Goal: Transaction & Acquisition: Purchase product/service

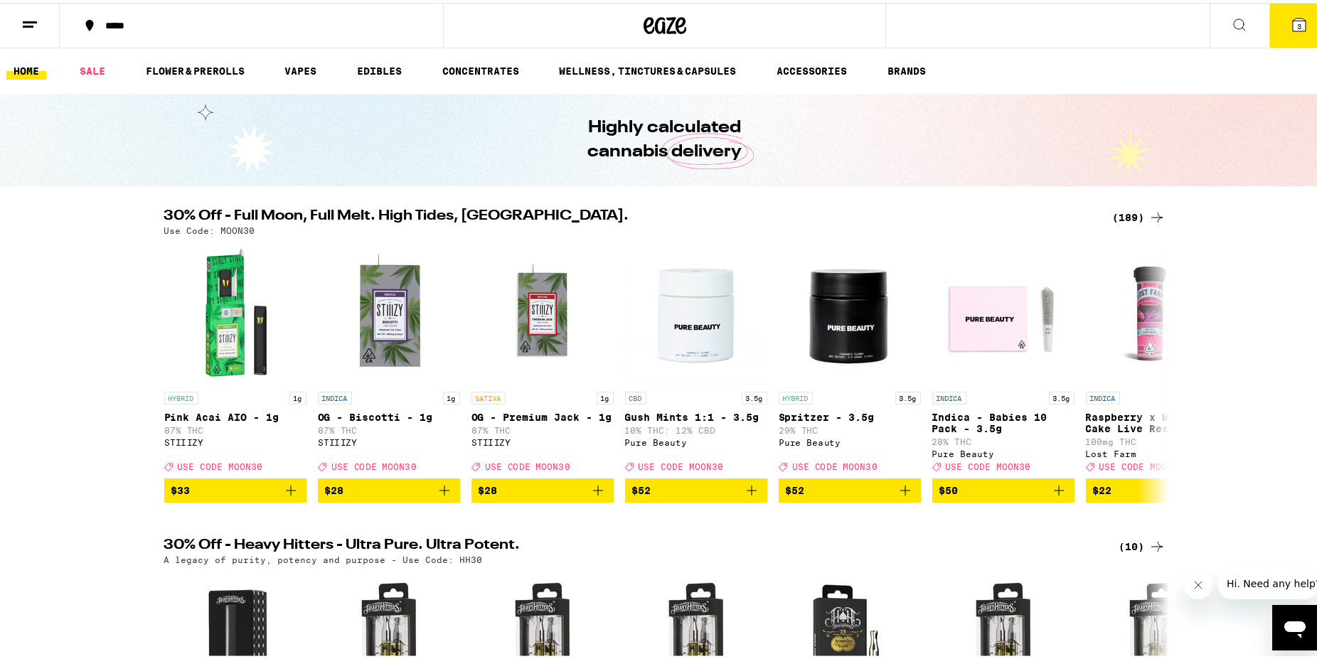
click at [1297, 23] on span "3" at bounding box center [1299, 23] width 4 height 9
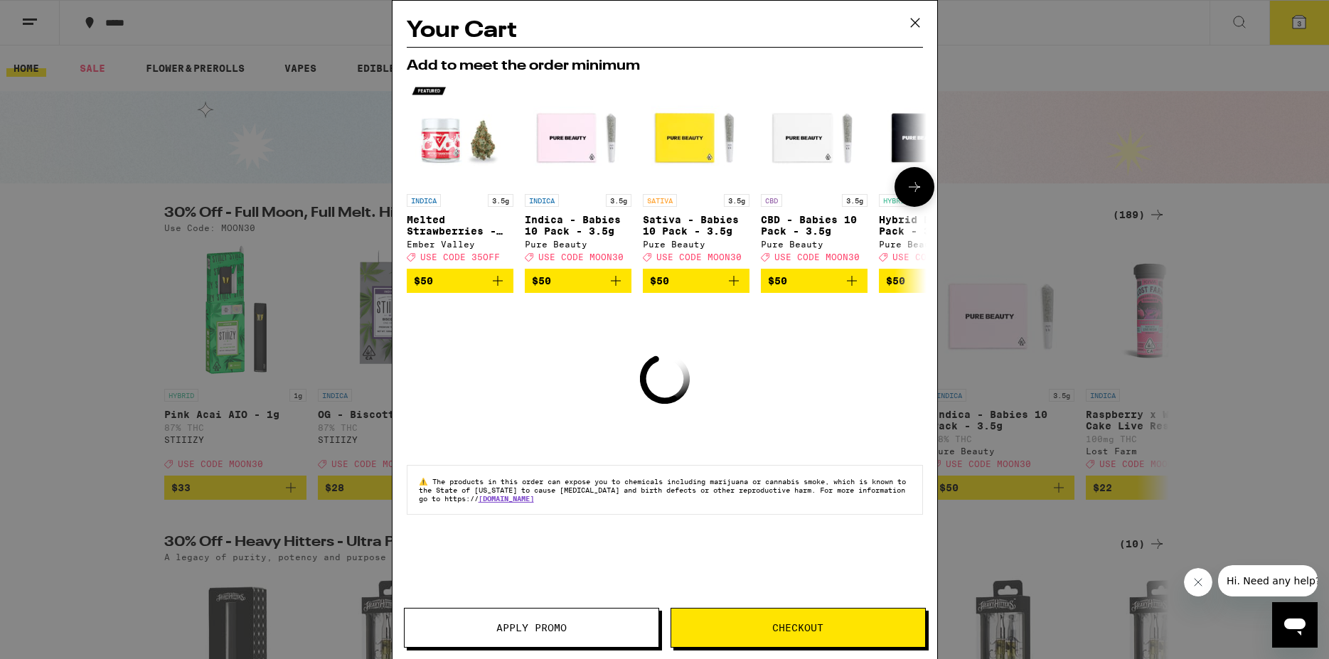
drag, startPoint x: 730, startPoint y: 95, endPoint x: 326, endPoint y: 129, distance: 406.1
click at [395, 129] on div "INDICA 3.5g Melted Strawberries - 3.5g Ember Valley Deal Created with Sketch. U…" at bounding box center [664, 186] width 539 height 213
click at [666, 50] on div "Add to meet the order minimum INDICA 3.5g Melted Strawberries - 3.5g Ember Vall…" at bounding box center [665, 175] width 516 height 257
click at [912, 196] on icon at bounding box center [914, 187] width 17 height 17
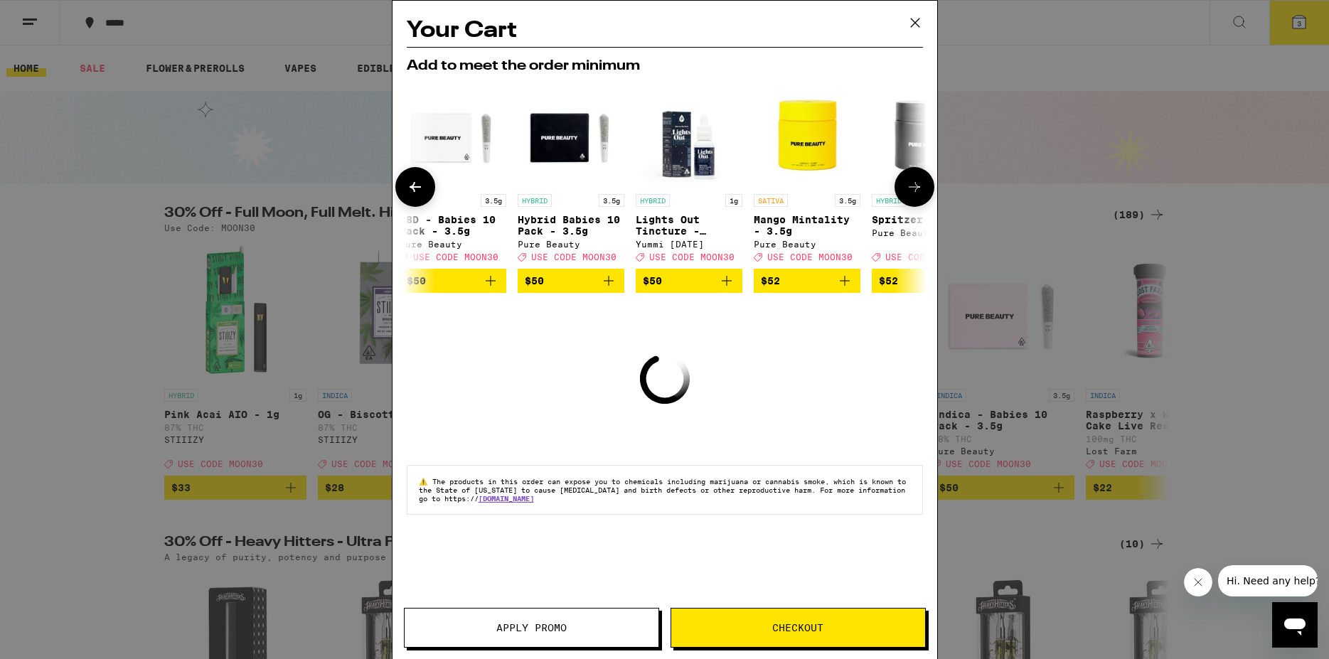
click at [912, 196] on icon at bounding box center [914, 187] width 17 height 17
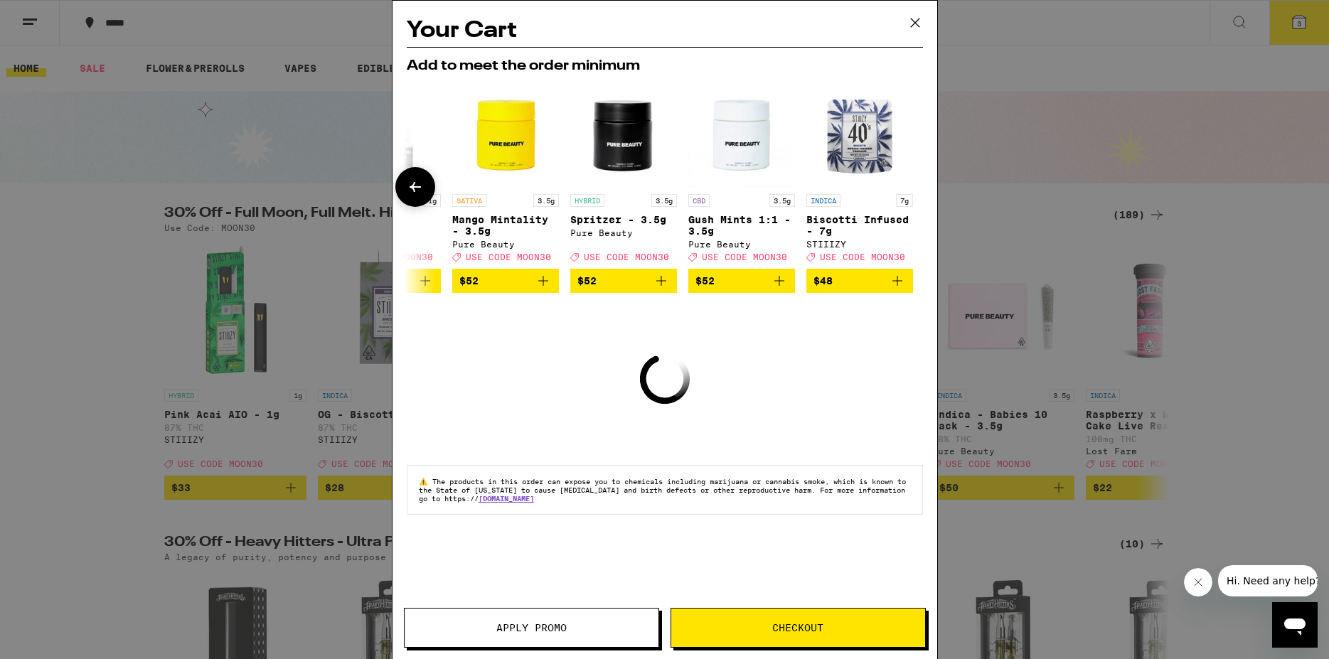
scroll to position [0, 664]
click at [912, 199] on div at bounding box center [915, 187] width 40 height 40
click at [701, 105] on img "Open page for Gush Mints 1:1 - 3.5g from Pure Beauty" at bounding box center [740, 133] width 107 height 107
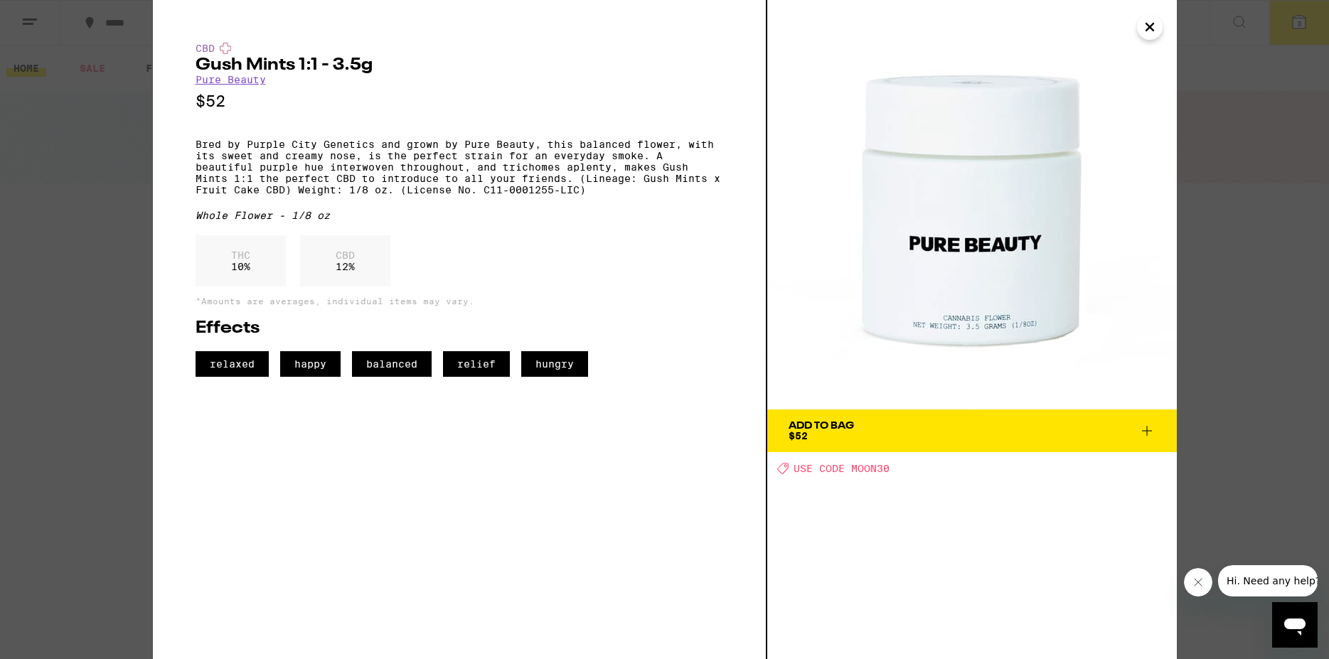
click at [1149, 24] on icon "Close" at bounding box center [1149, 26] width 17 height 21
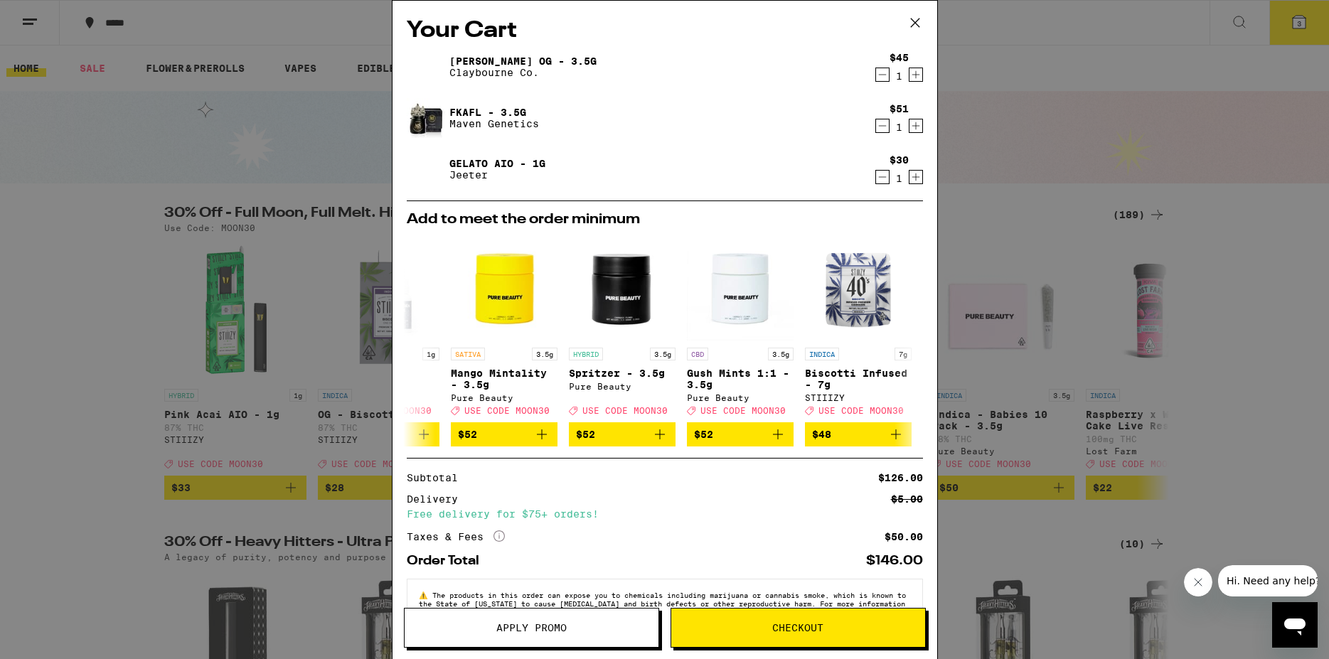
click at [876, 174] on icon "Decrement" at bounding box center [882, 177] width 13 height 17
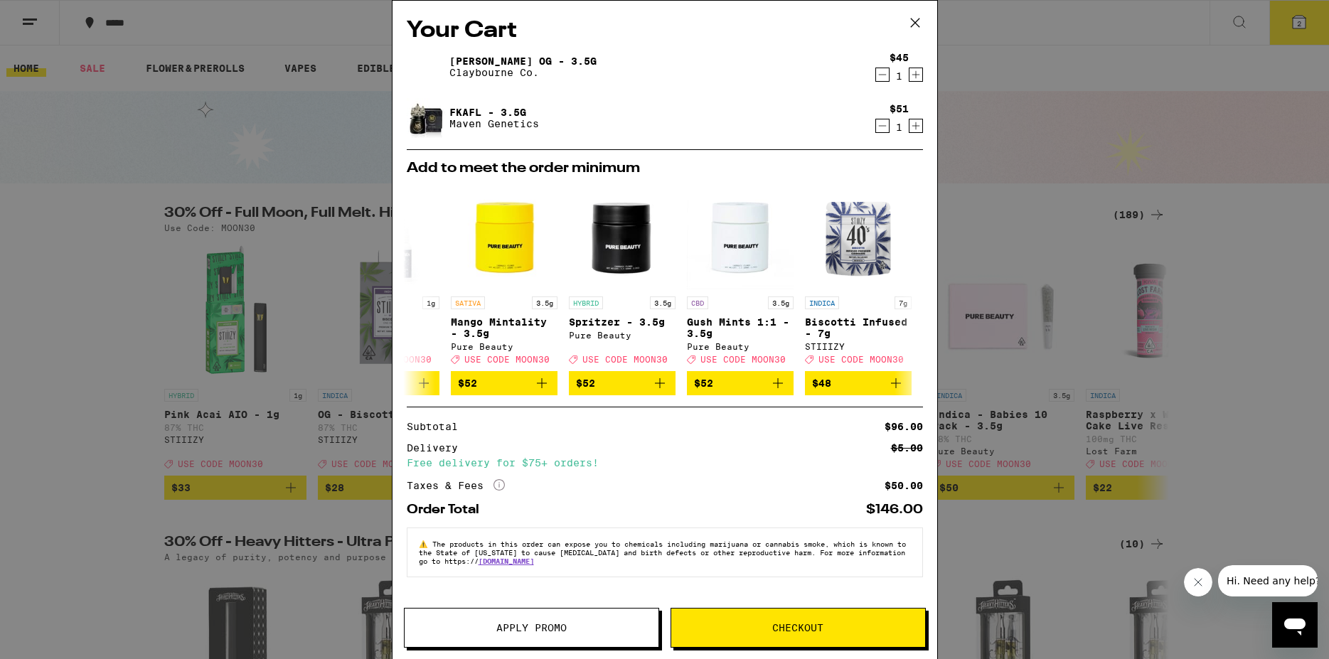
click at [876, 122] on icon "Decrement" at bounding box center [882, 125] width 13 height 17
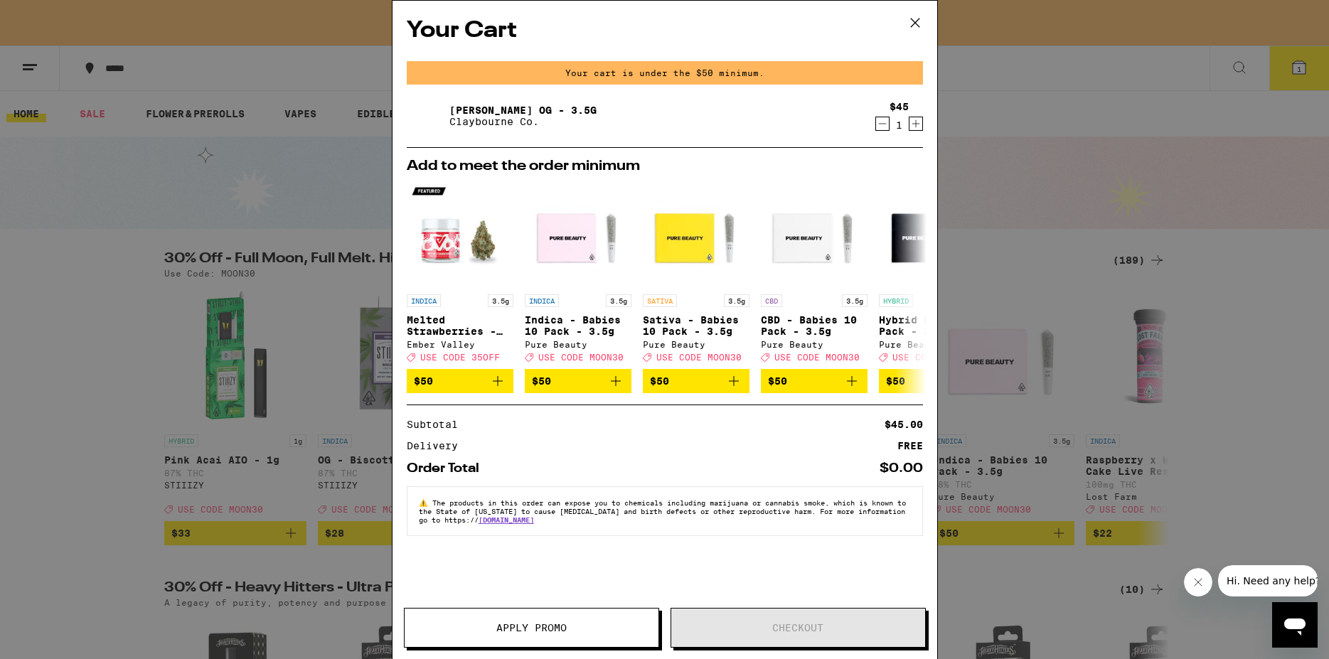
click at [877, 122] on icon "Decrement" at bounding box center [882, 123] width 13 height 17
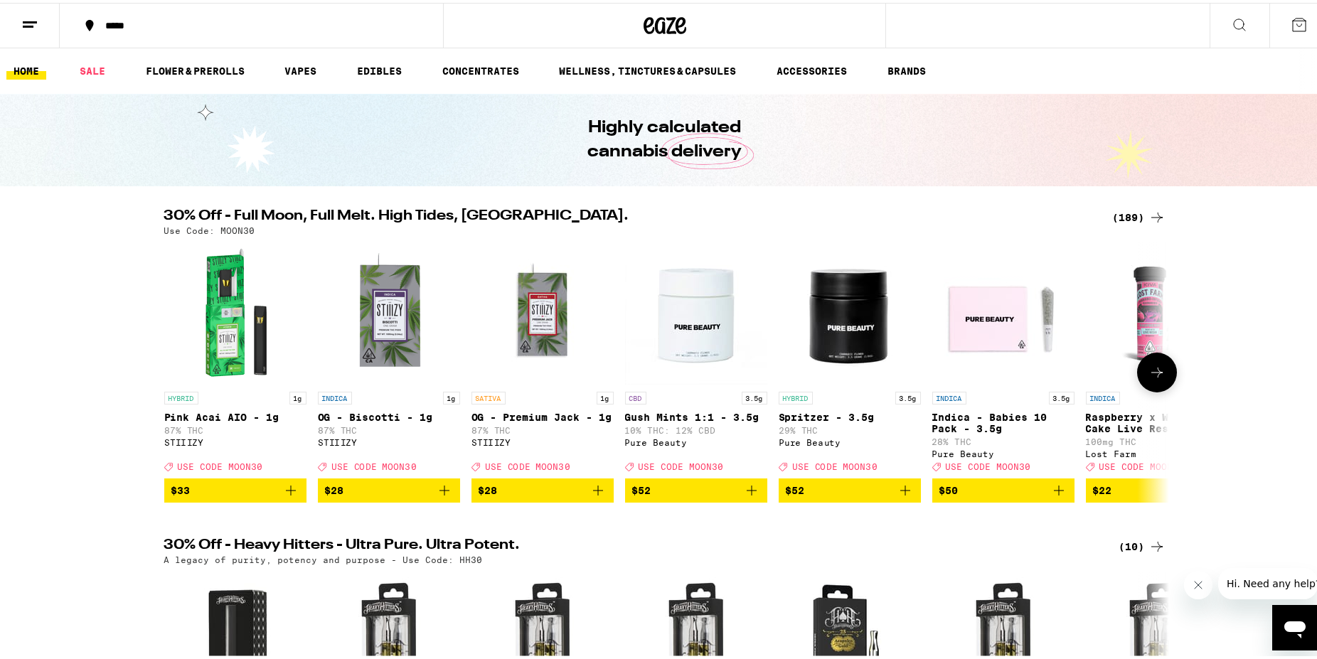
click at [1154, 378] on icon at bounding box center [1157, 369] width 17 height 17
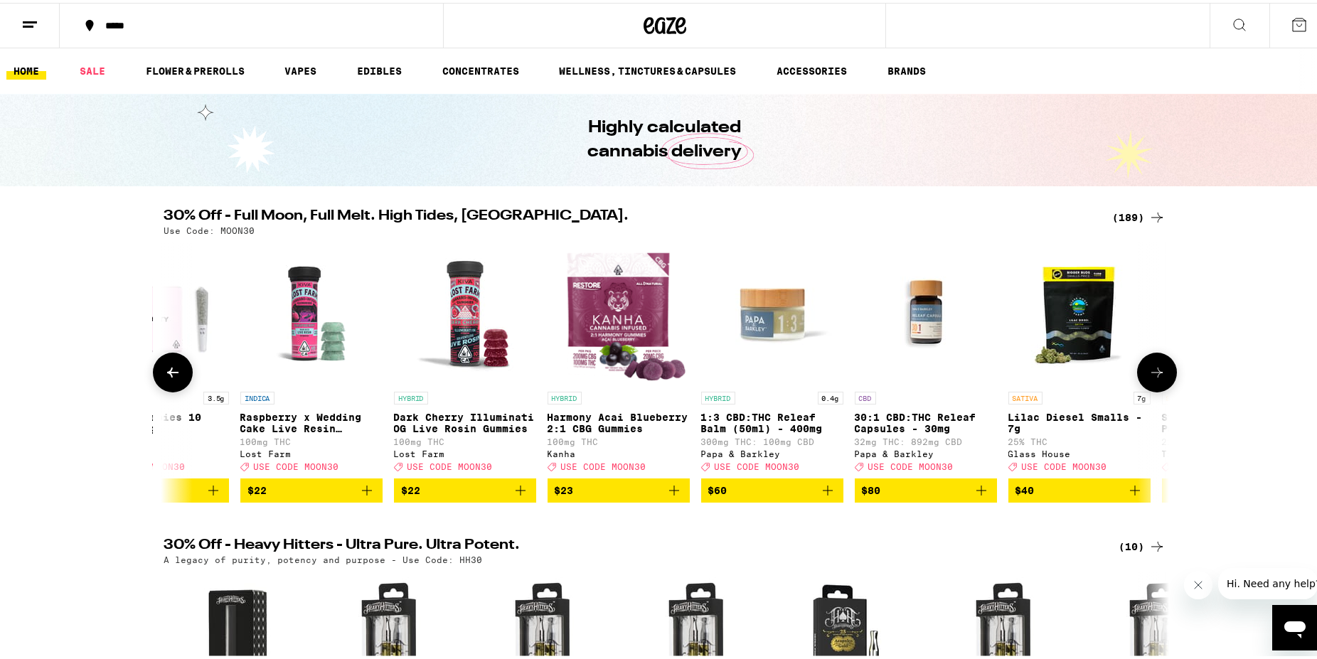
scroll to position [0, 846]
click at [1151, 378] on icon at bounding box center [1157, 369] width 17 height 17
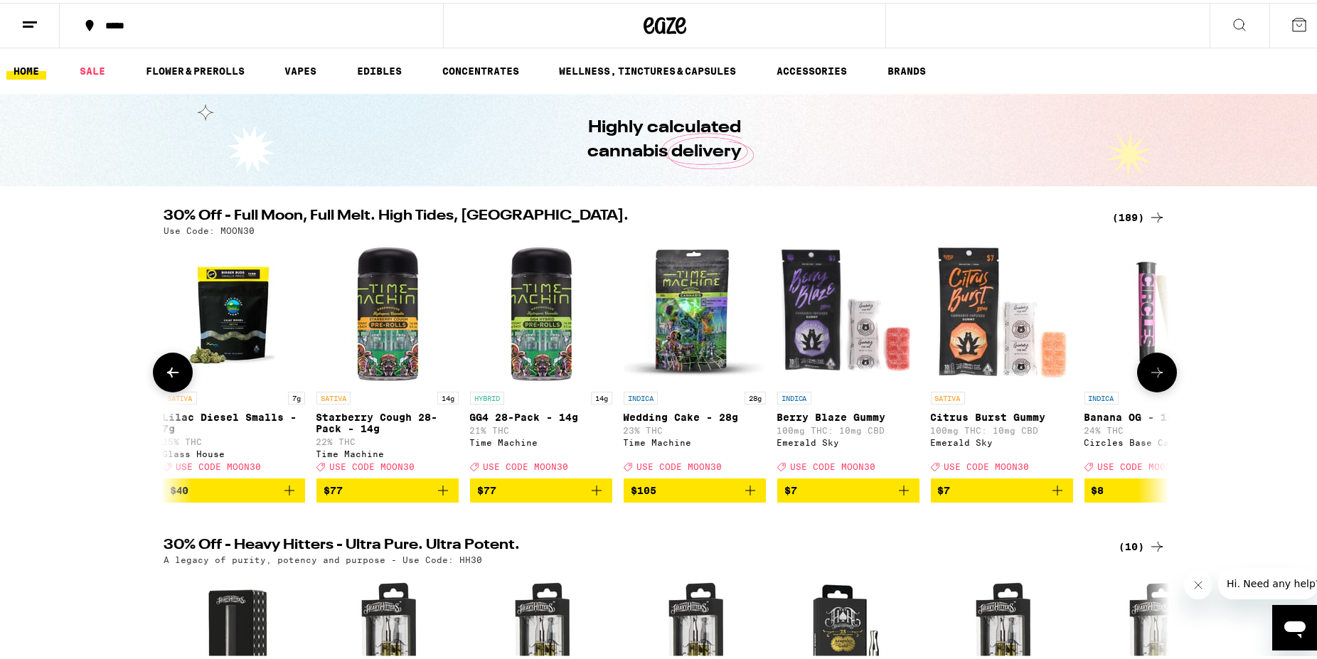
scroll to position [0, 1693]
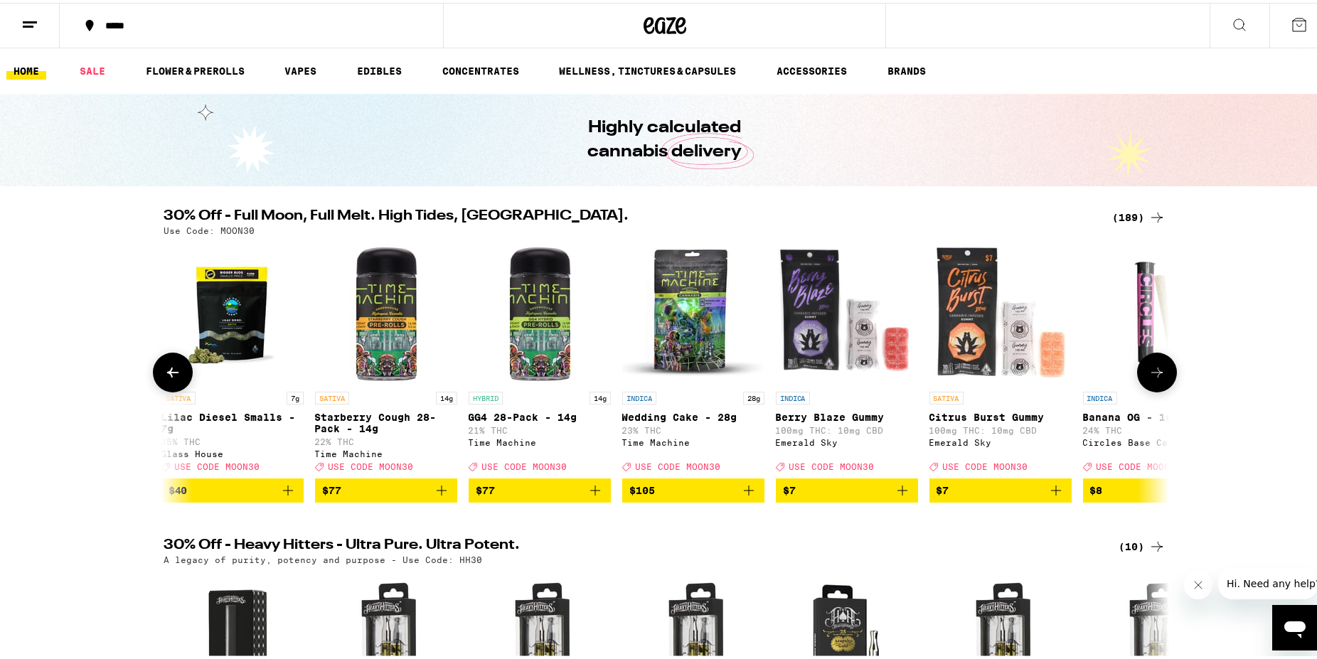
click at [1151, 378] on icon at bounding box center [1157, 369] width 17 height 17
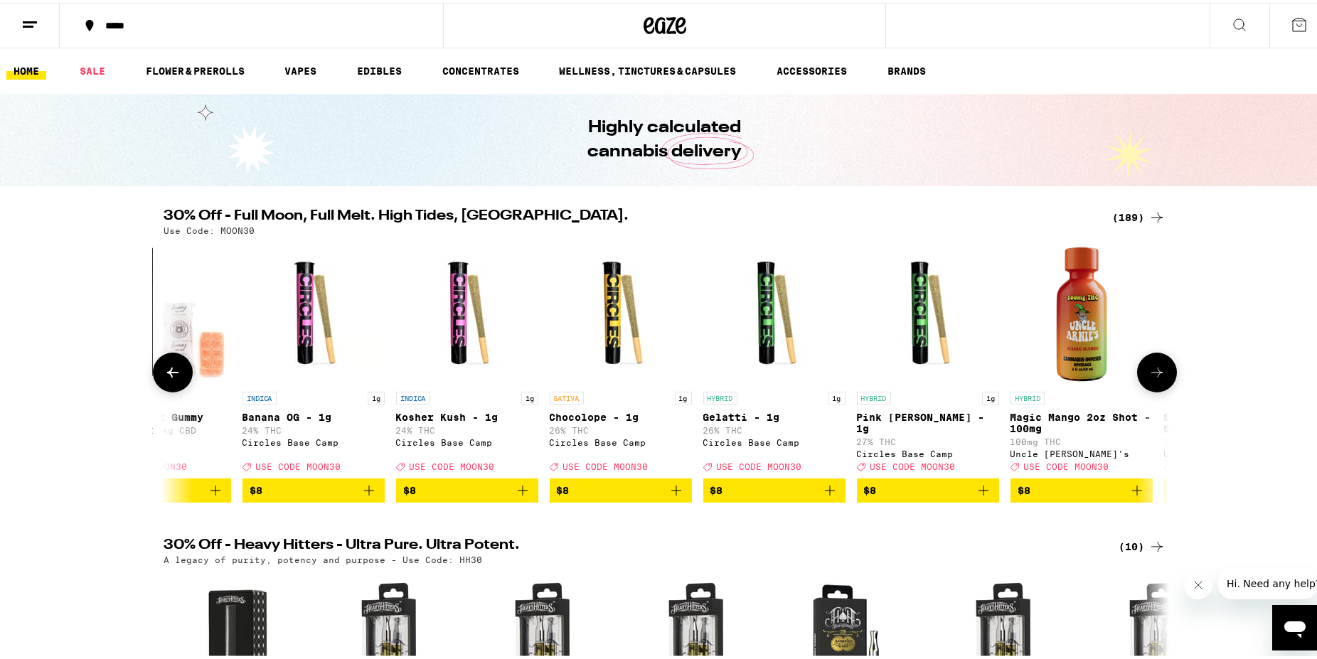
scroll to position [0, 2539]
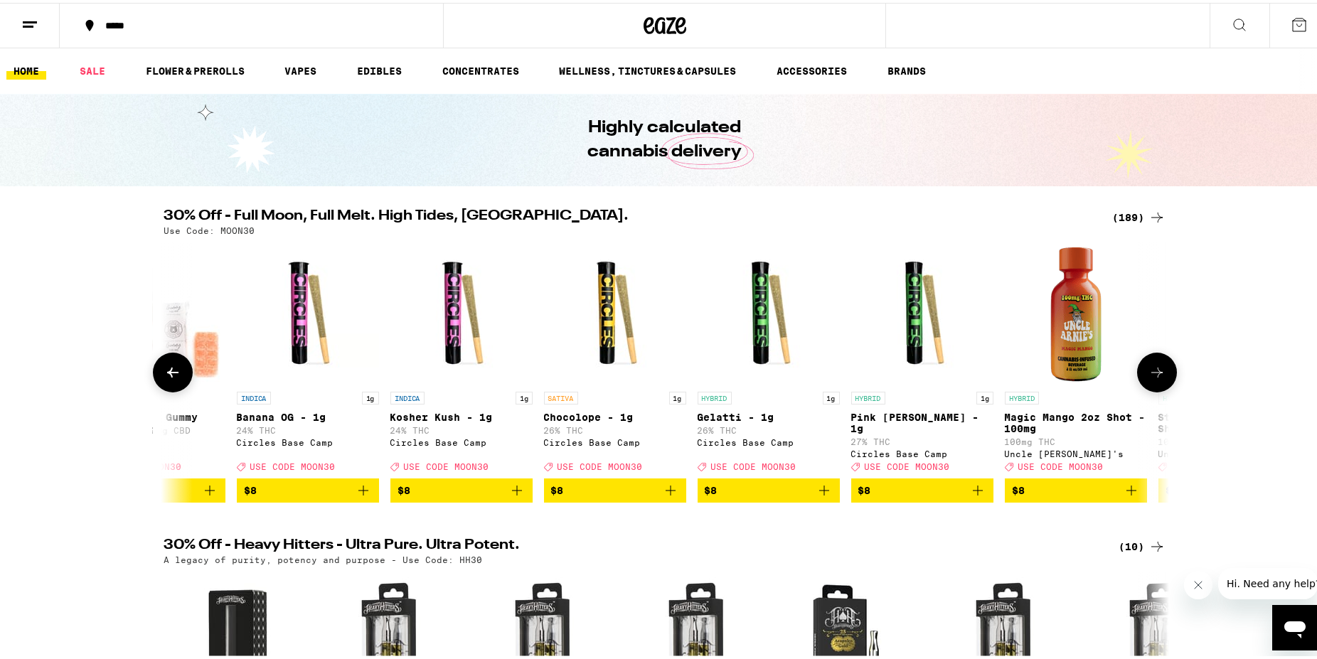
click at [1152, 378] on icon at bounding box center [1157, 369] width 17 height 17
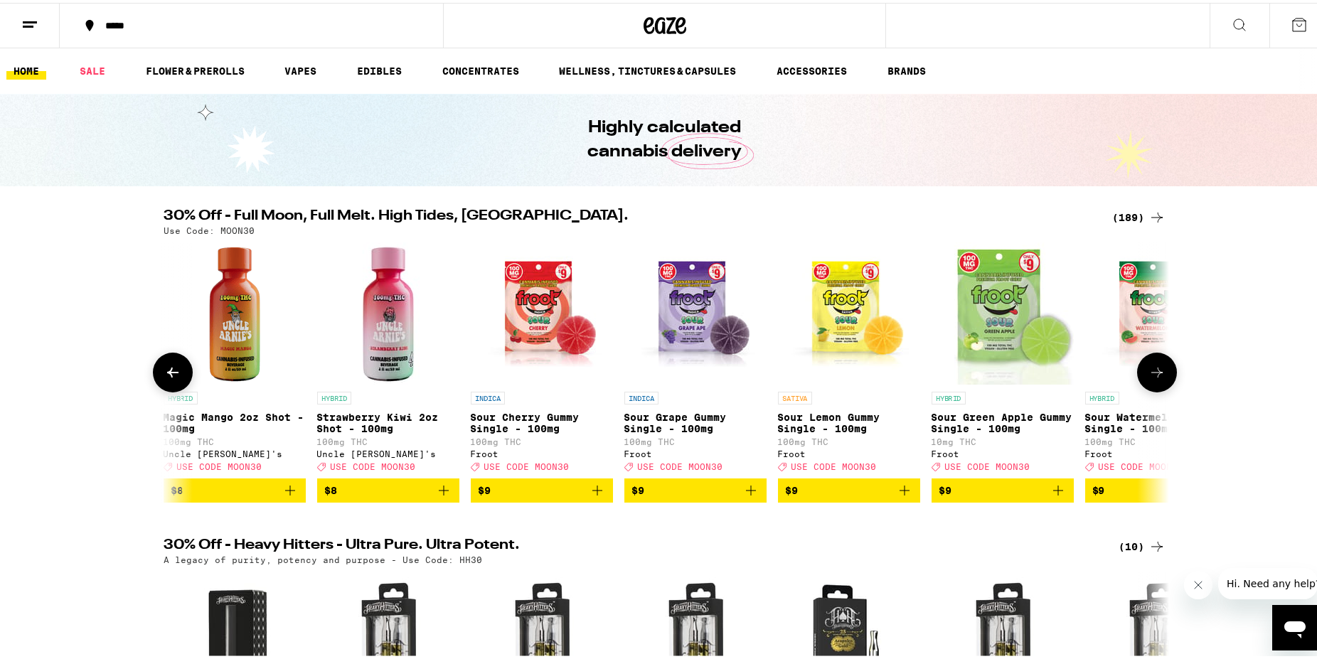
scroll to position [0, 3385]
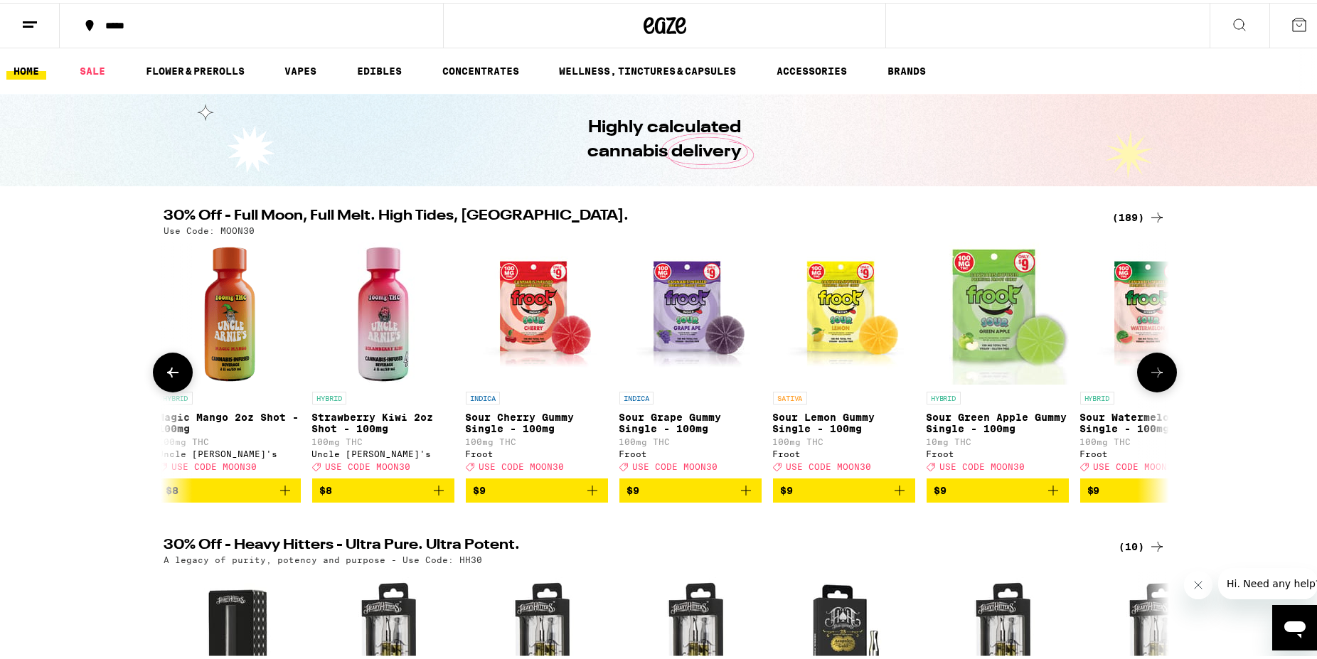
click at [1152, 378] on icon at bounding box center [1157, 369] width 17 height 17
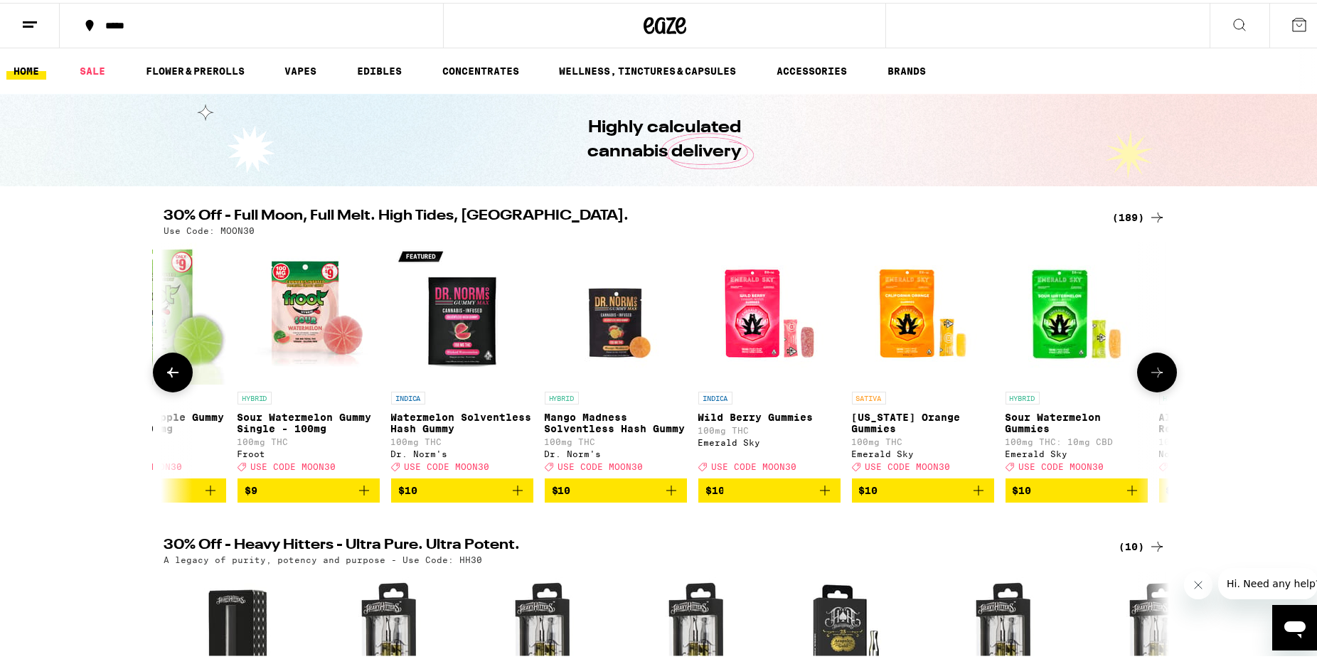
scroll to position [0, 4232]
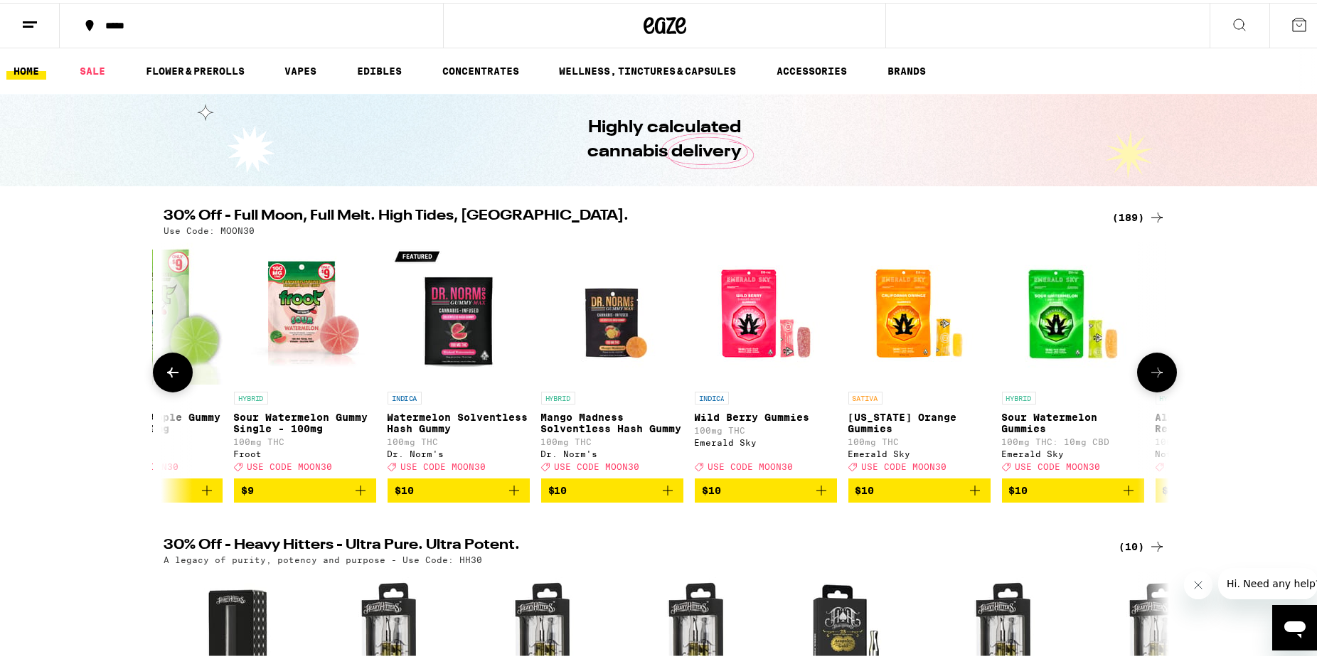
click at [1154, 378] on icon at bounding box center [1157, 369] width 17 height 17
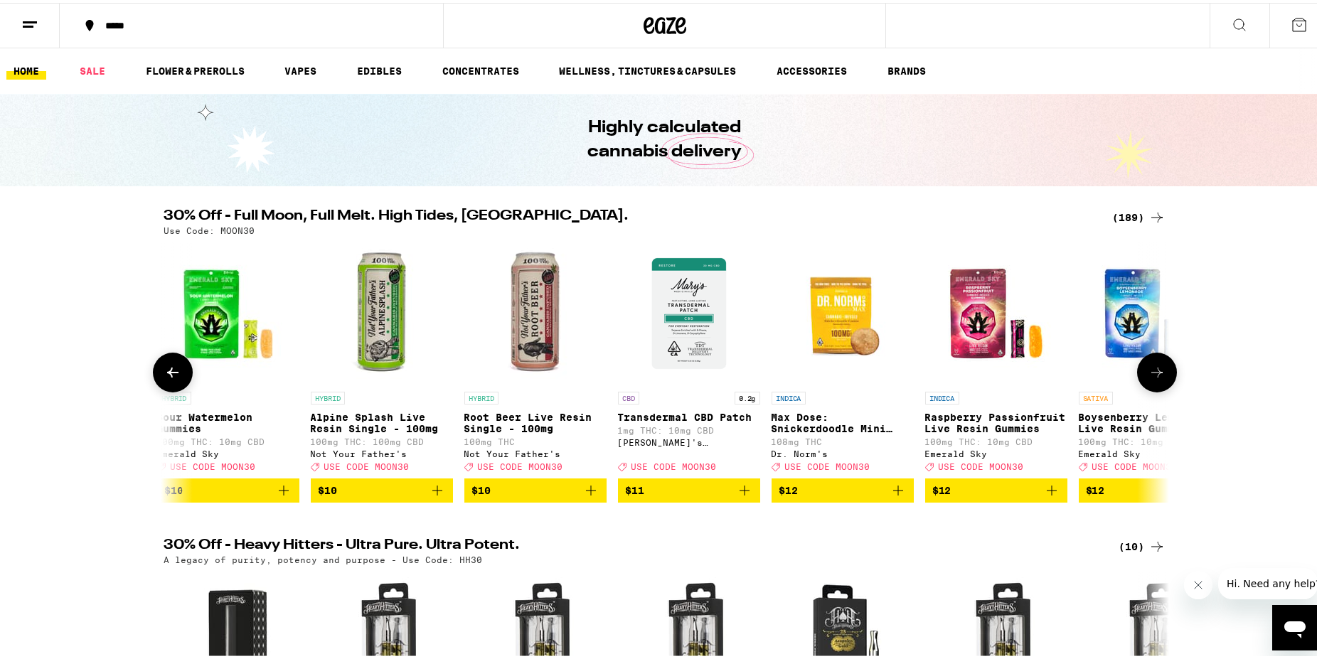
scroll to position [0, 5078]
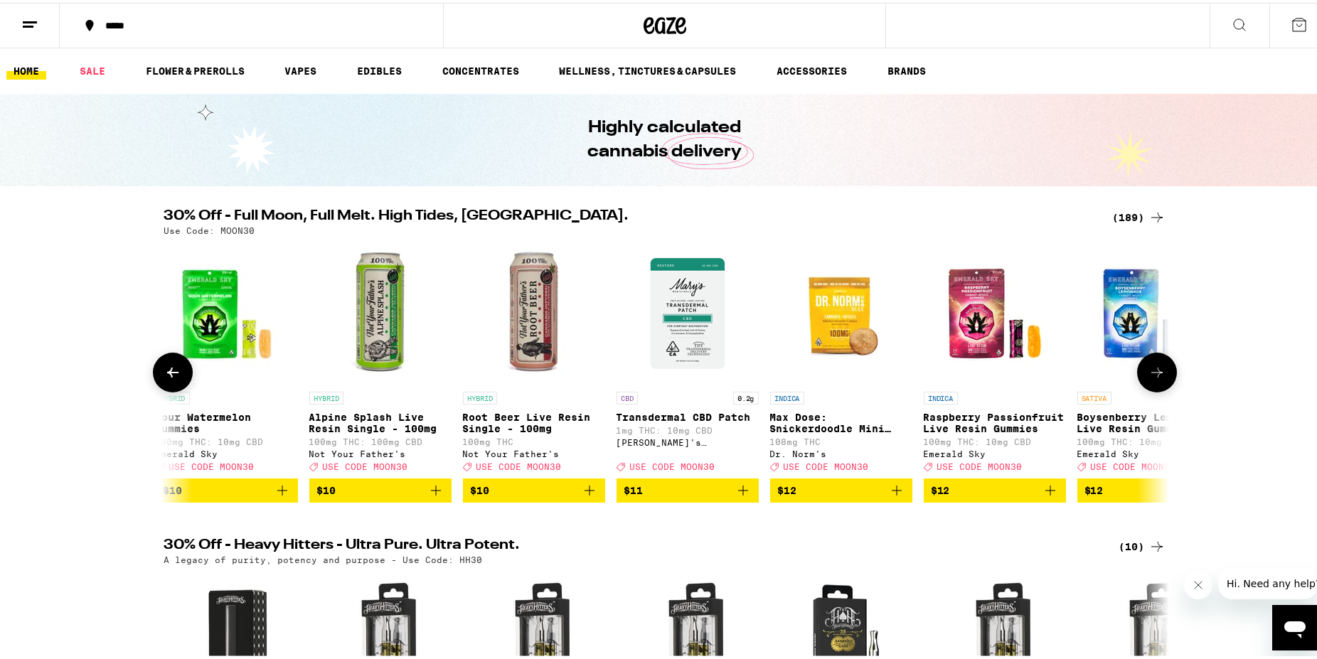
click at [1155, 378] on icon at bounding box center [1157, 369] width 17 height 17
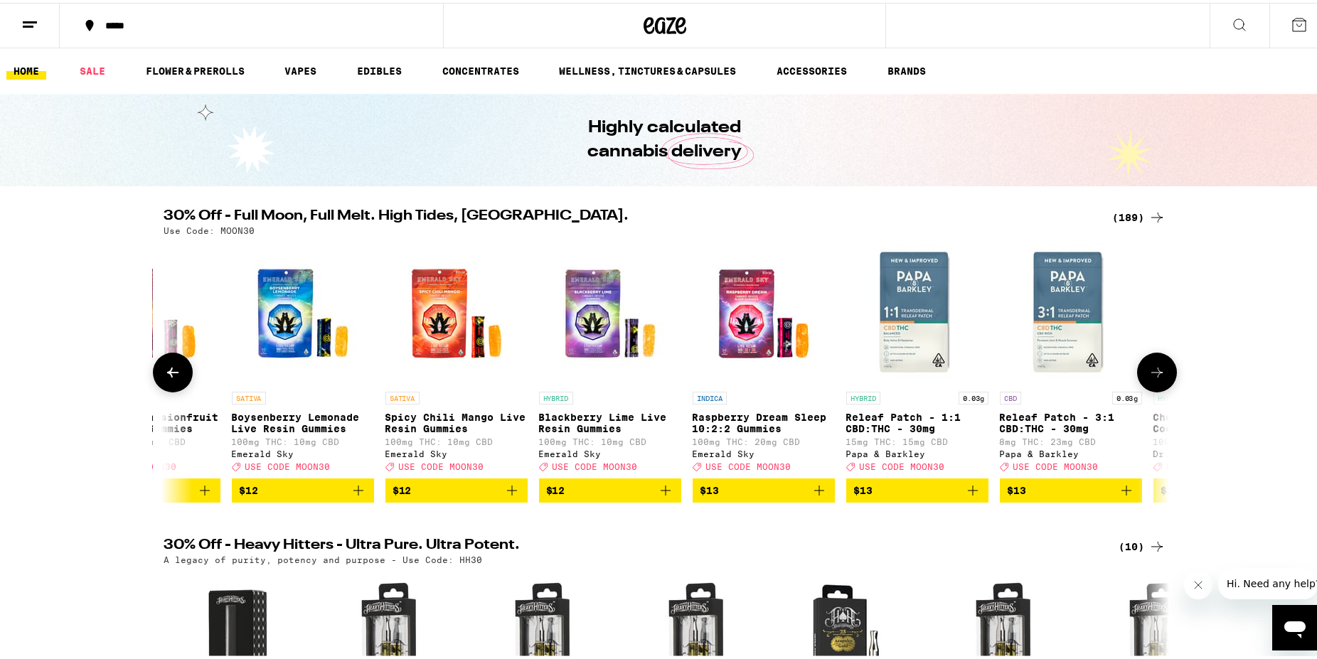
scroll to position [0, 5924]
click at [1149, 378] on icon at bounding box center [1157, 369] width 17 height 17
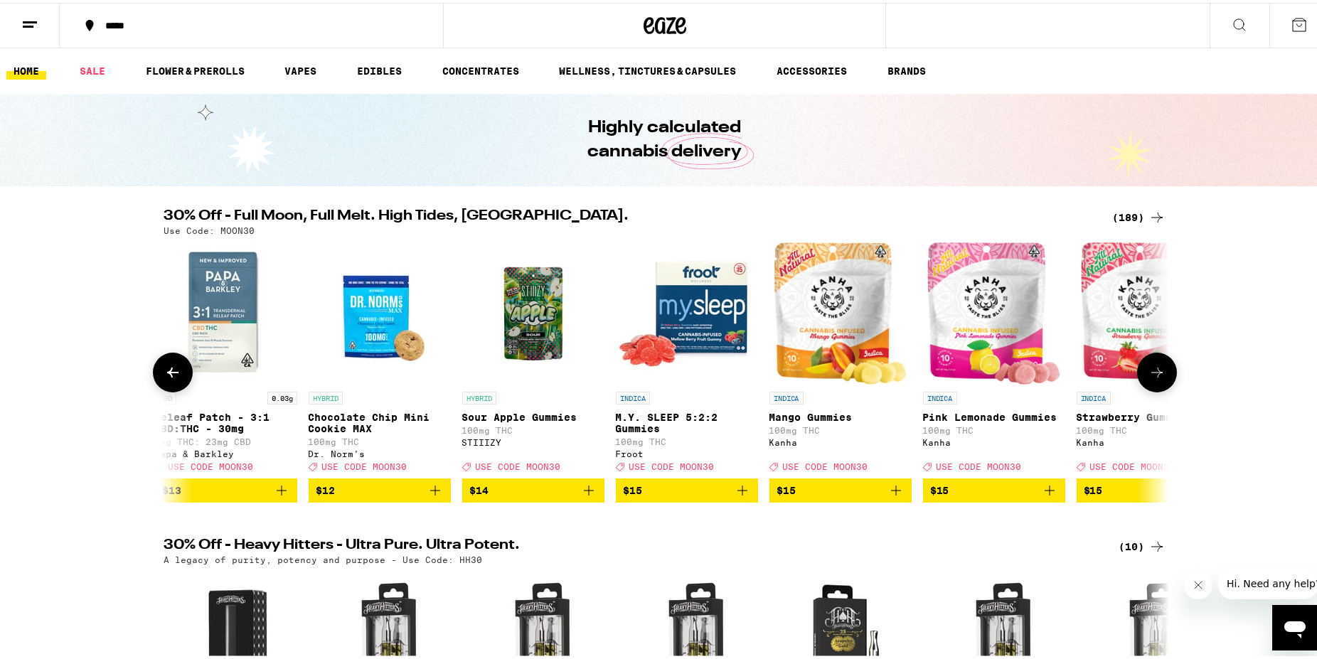
scroll to position [0, 6771]
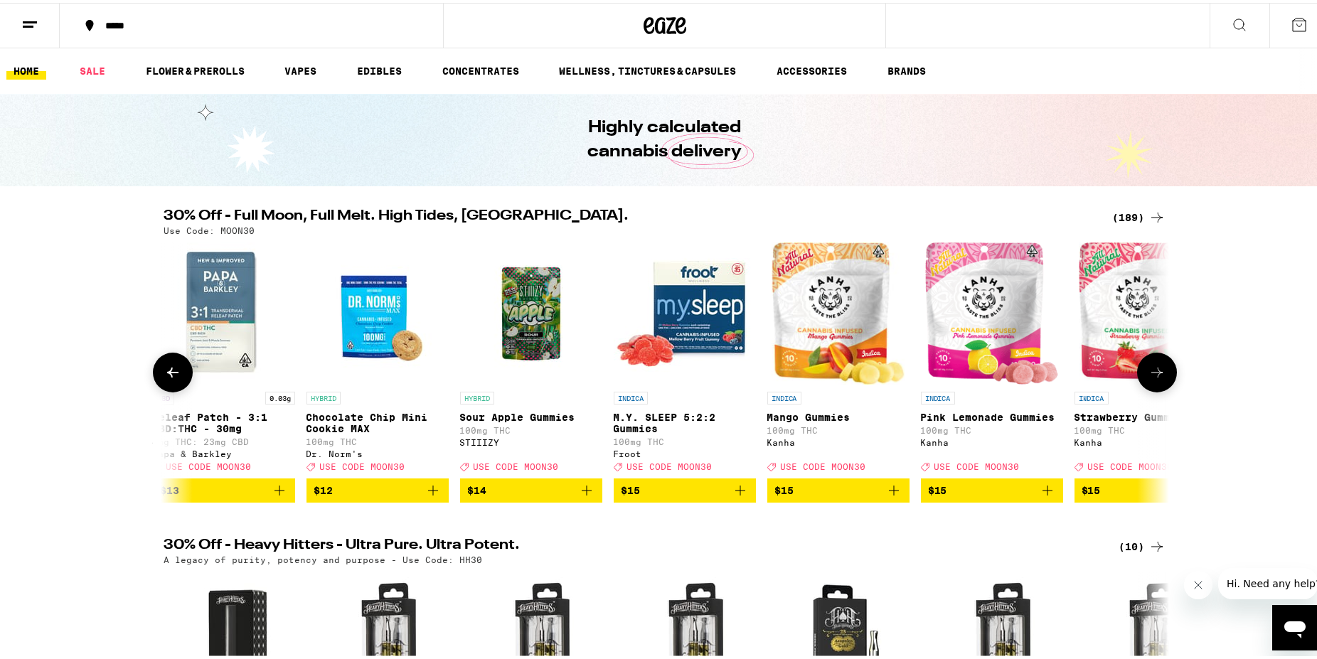
click at [1153, 378] on icon at bounding box center [1157, 369] width 17 height 17
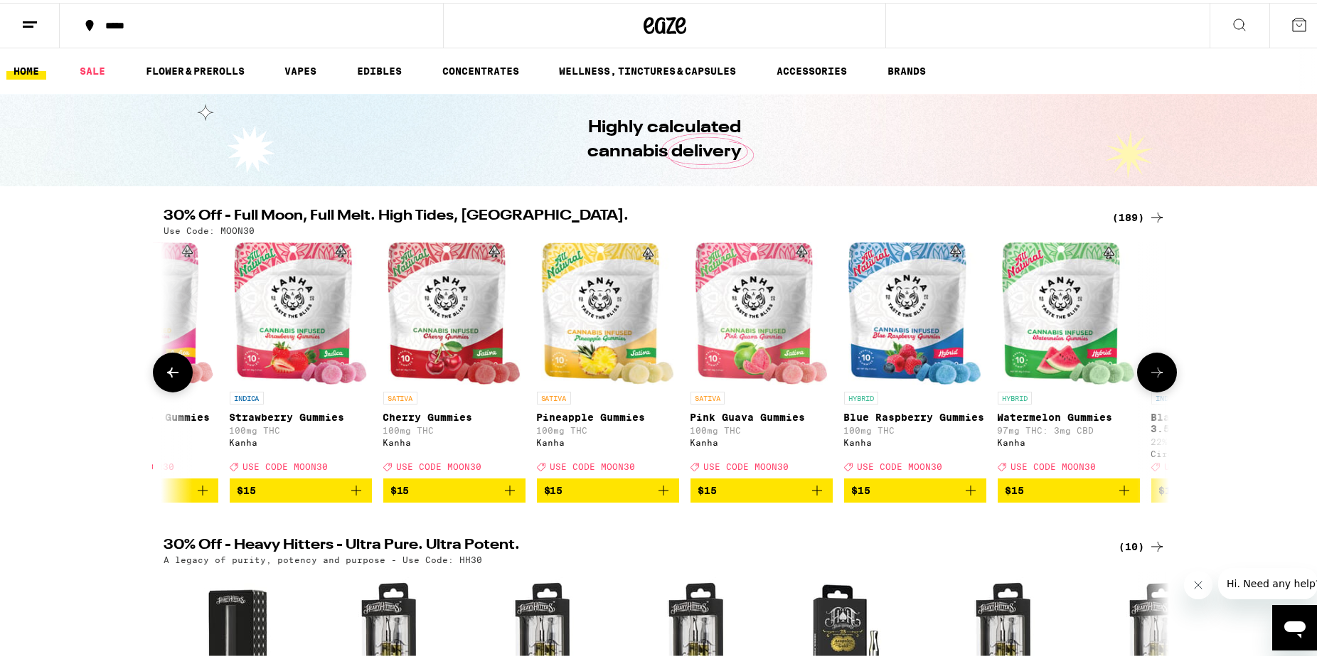
scroll to position [0, 7617]
click at [348, 496] on icon "Add to bag" at bounding box center [354, 487] width 17 height 17
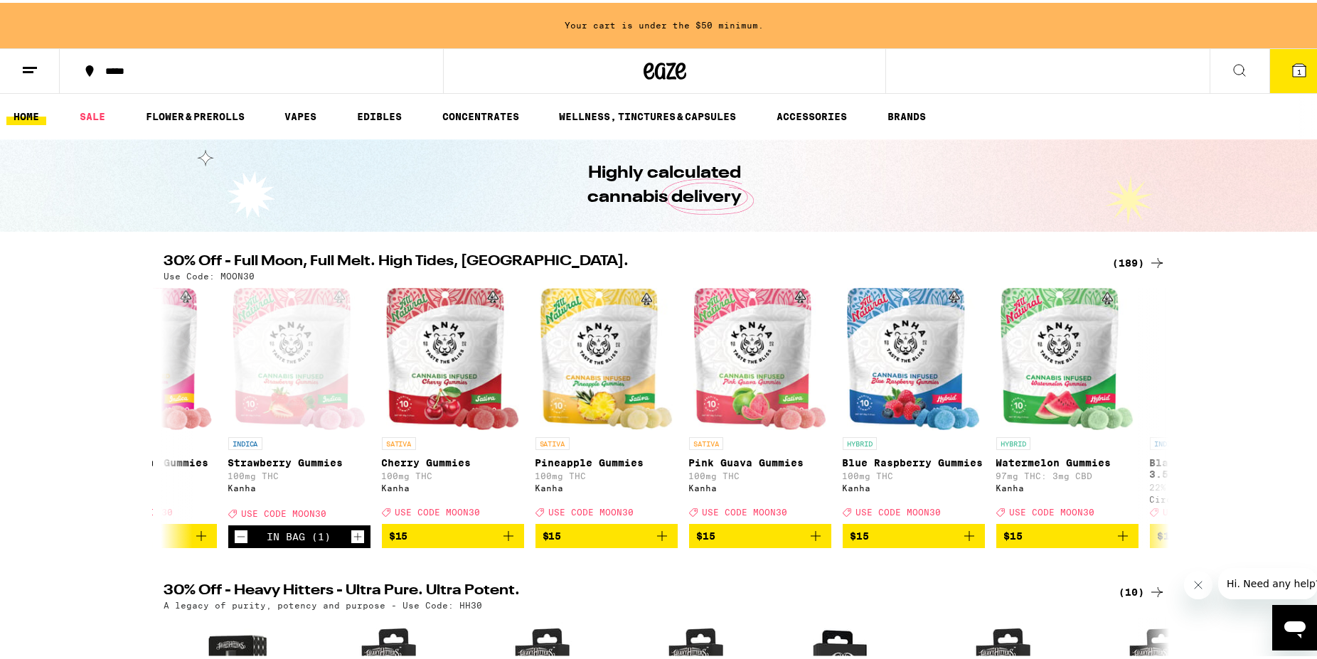
click at [1150, 259] on icon at bounding box center [1157, 260] width 17 height 17
click at [1154, 259] on icon at bounding box center [1157, 260] width 17 height 17
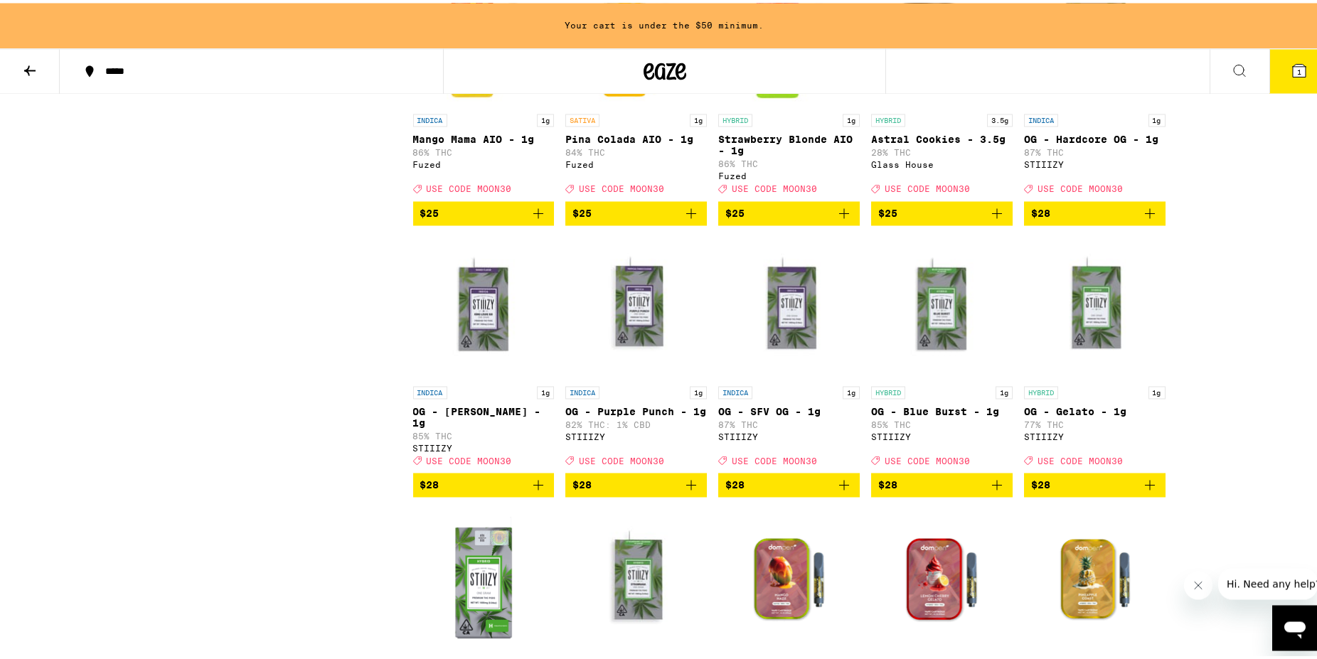
scroll to position [6819, 0]
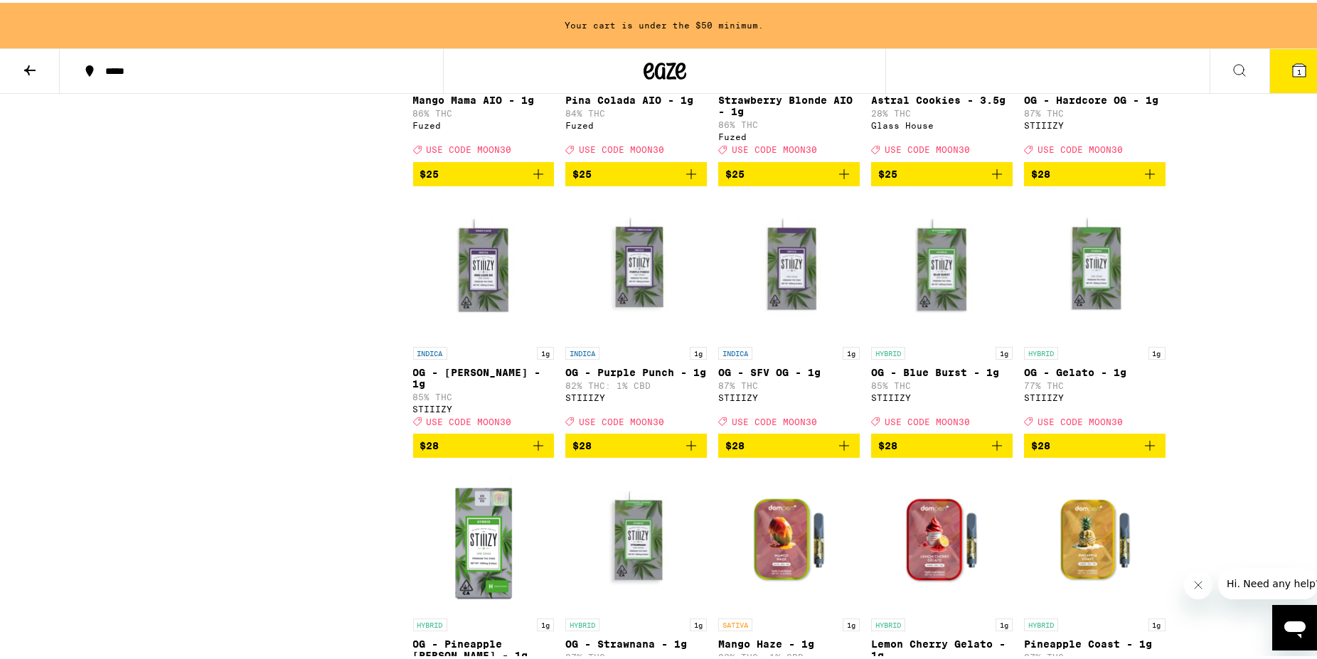
click at [997, 180] on icon "Add to bag" at bounding box center [997, 171] width 17 height 17
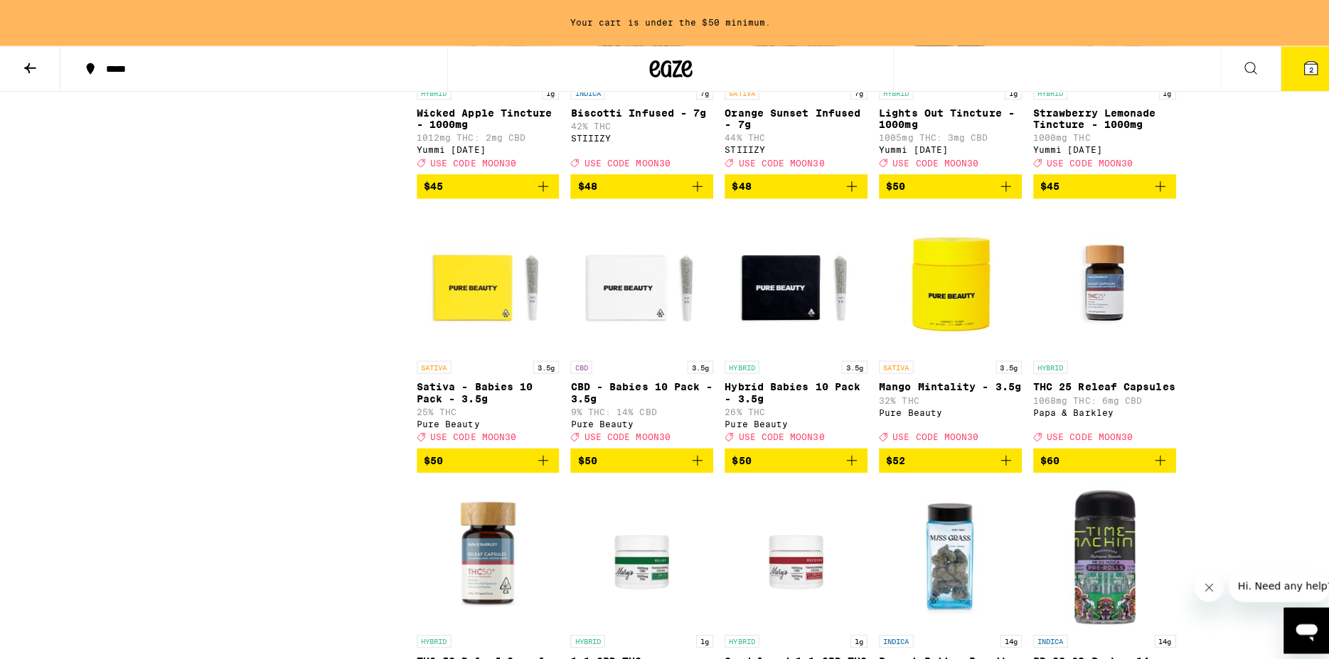
scroll to position [9285, 0]
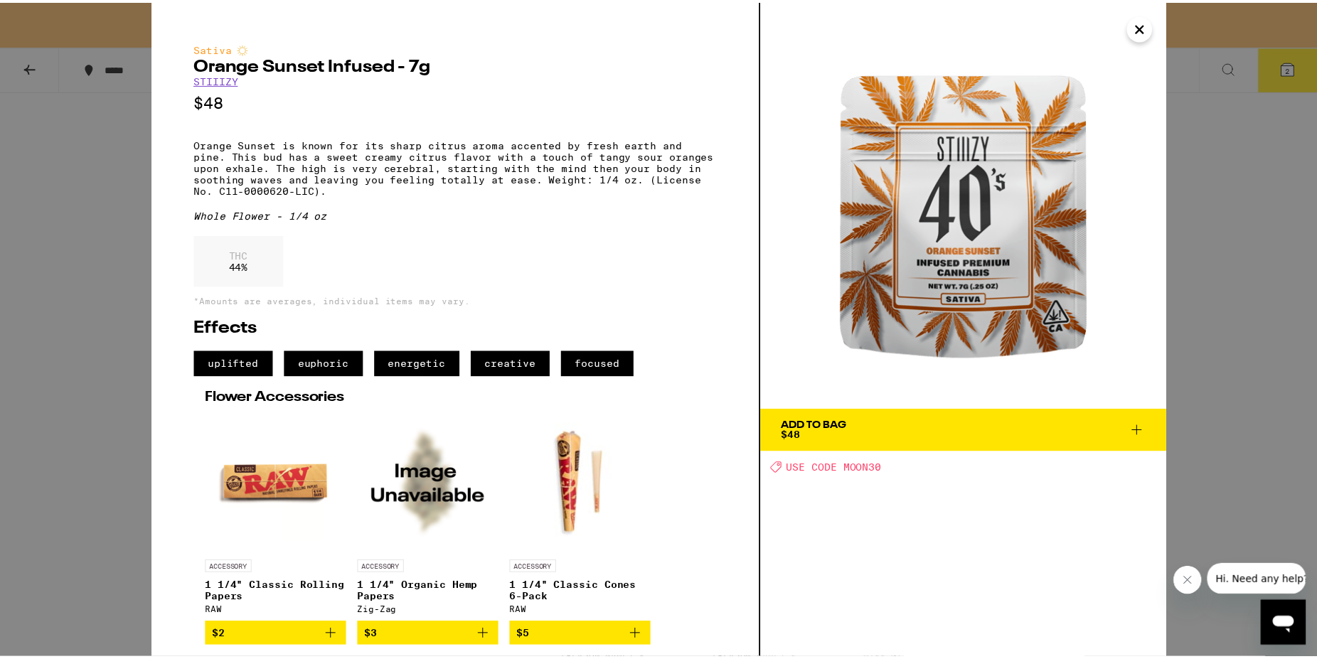
scroll to position [15, 0]
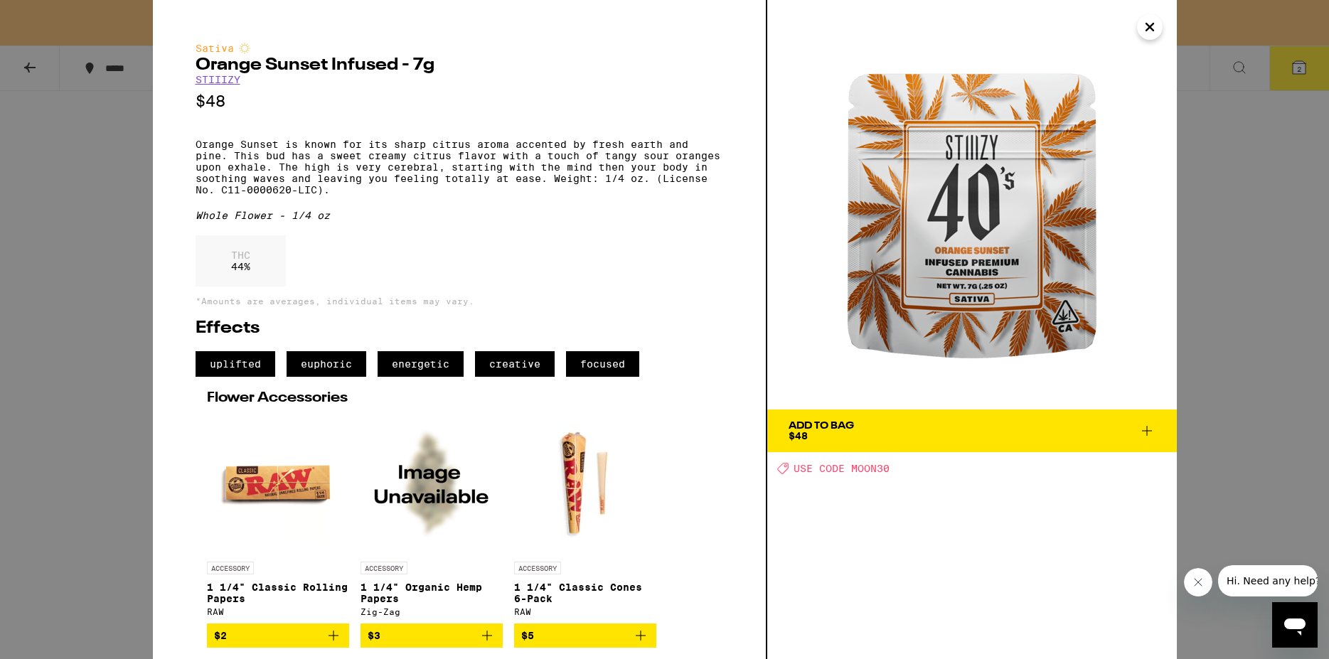
click at [1149, 422] on icon at bounding box center [1147, 430] width 17 height 17
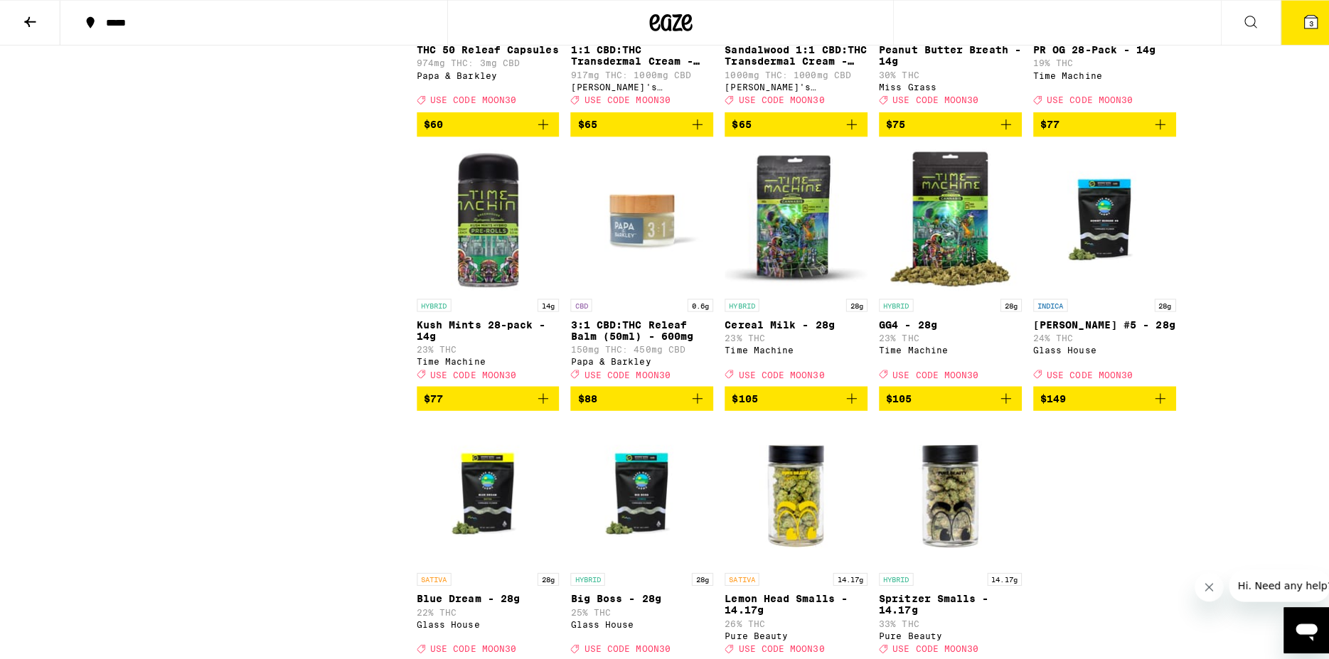
scroll to position [9893, 0]
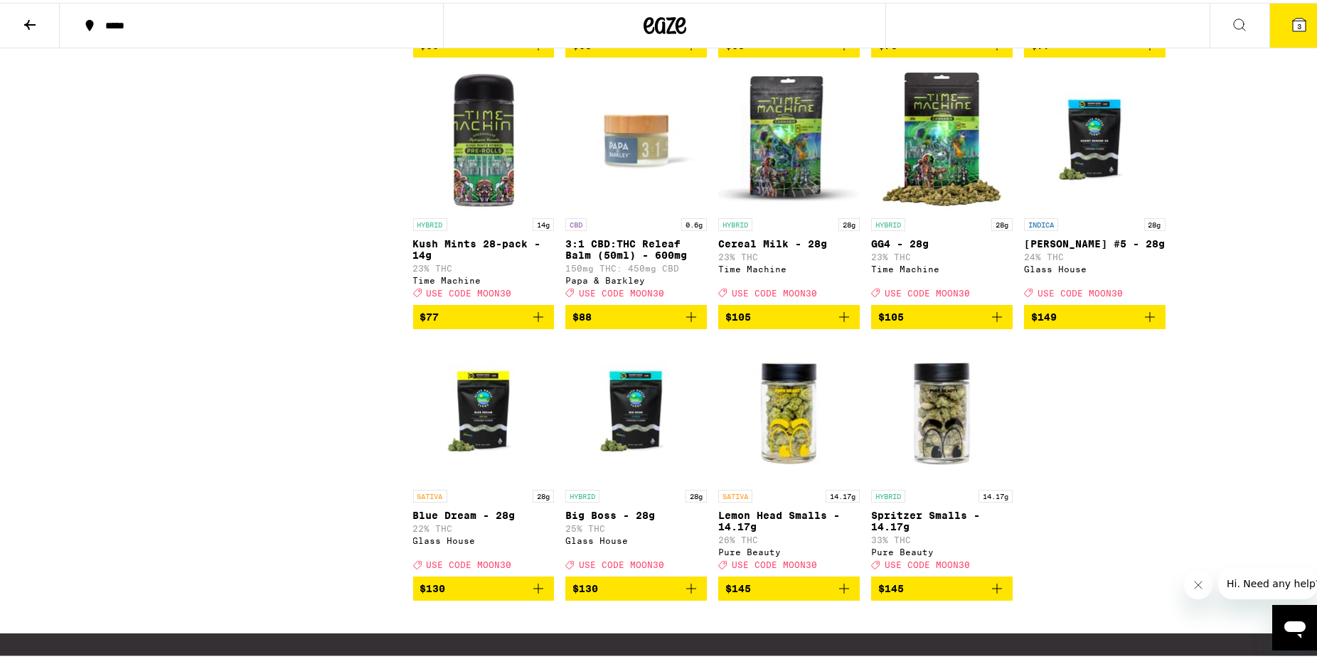
click at [963, 51] on span "$75" at bounding box center [941, 42] width 127 height 17
click at [1291, 26] on icon at bounding box center [1299, 22] width 17 height 17
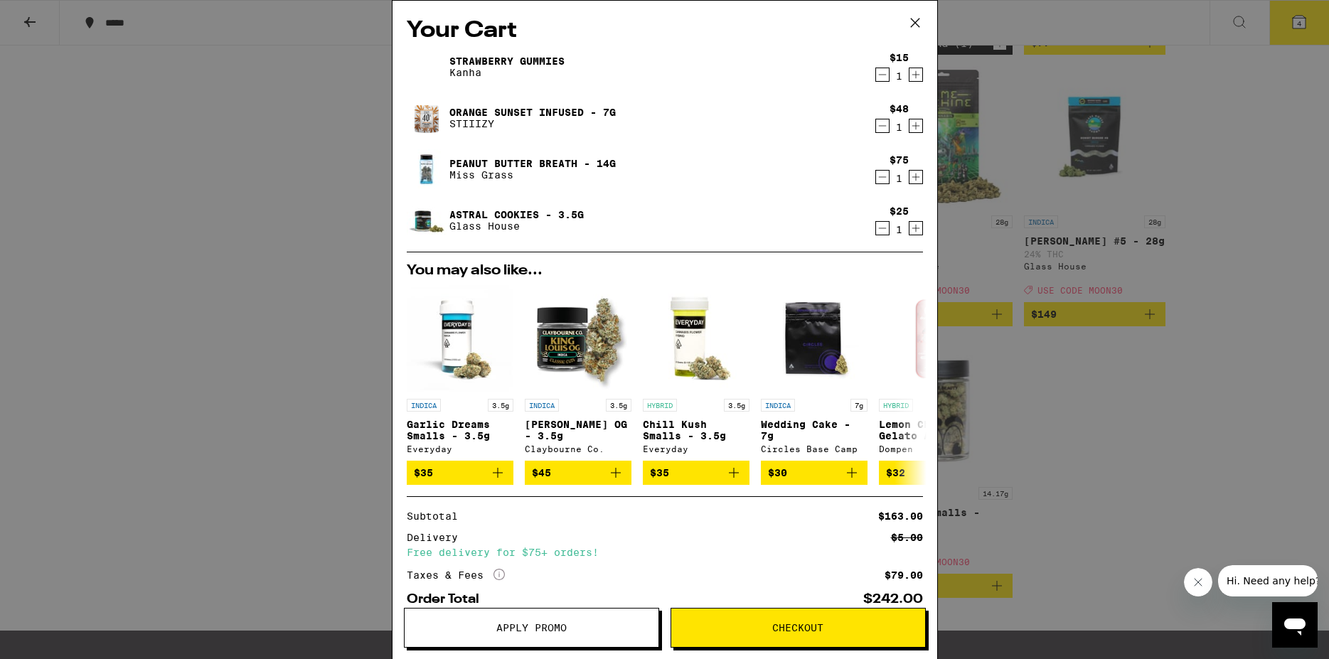
click at [876, 176] on icon "Decrement" at bounding box center [882, 177] width 13 height 17
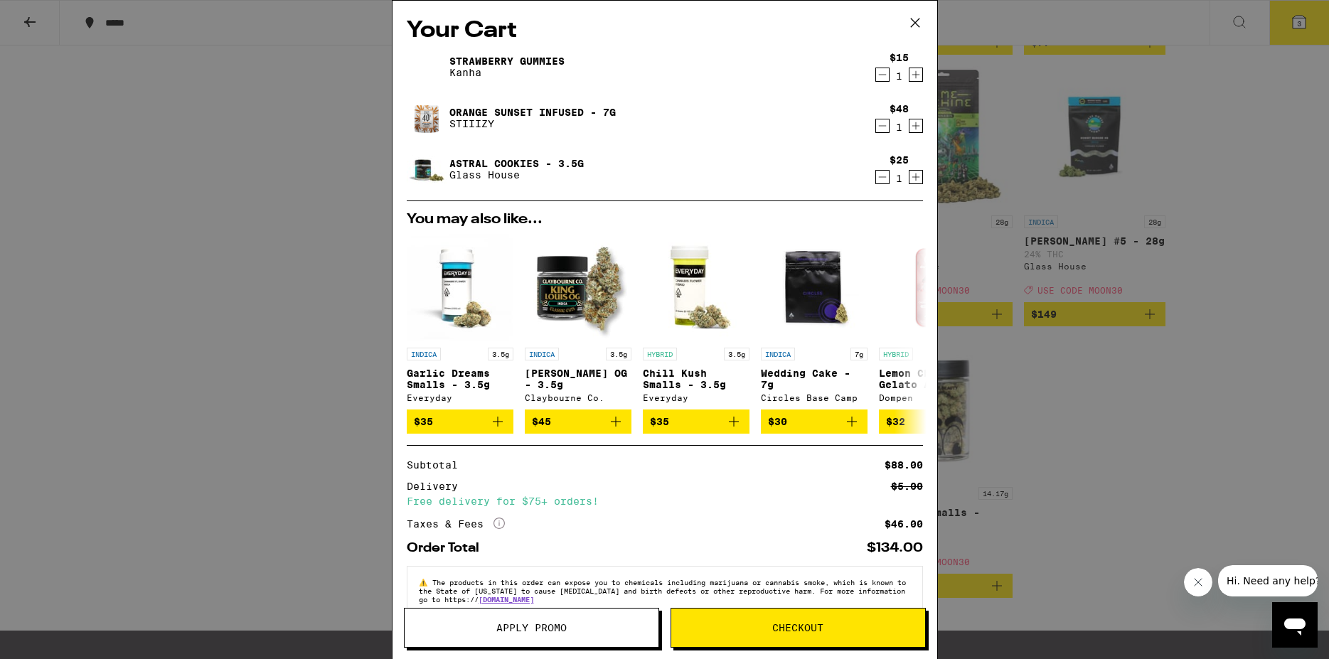
click at [429, 117] on img at bounding box center [427, 118] width 40 height 40
drag, startPoint x: 674, startPoint y: 10, endPoint x: 627, endPoint y: 21, distance: 48.3
click at [627, 21] on div "Your Cart Strawberry Gummies Kanha $15 1 Orange Sunset Infused - 7g STIIIZY $48…" at bounding box center [665, 309] width 545 height 616
click at [804, 622] on button "Checkout" at bounding box center [798, 628] width 255 height 40
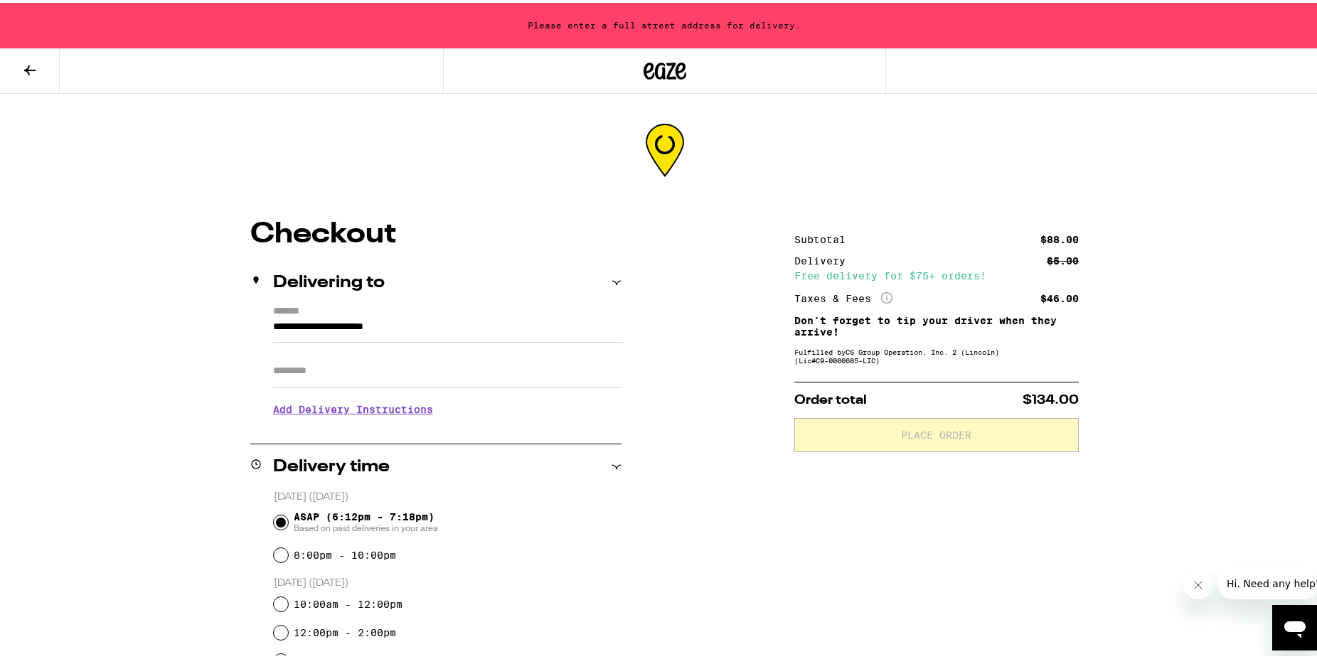
click at [307, 363] on input "Apt/Suite" at bounding box center [447, 368] width 348 height 34
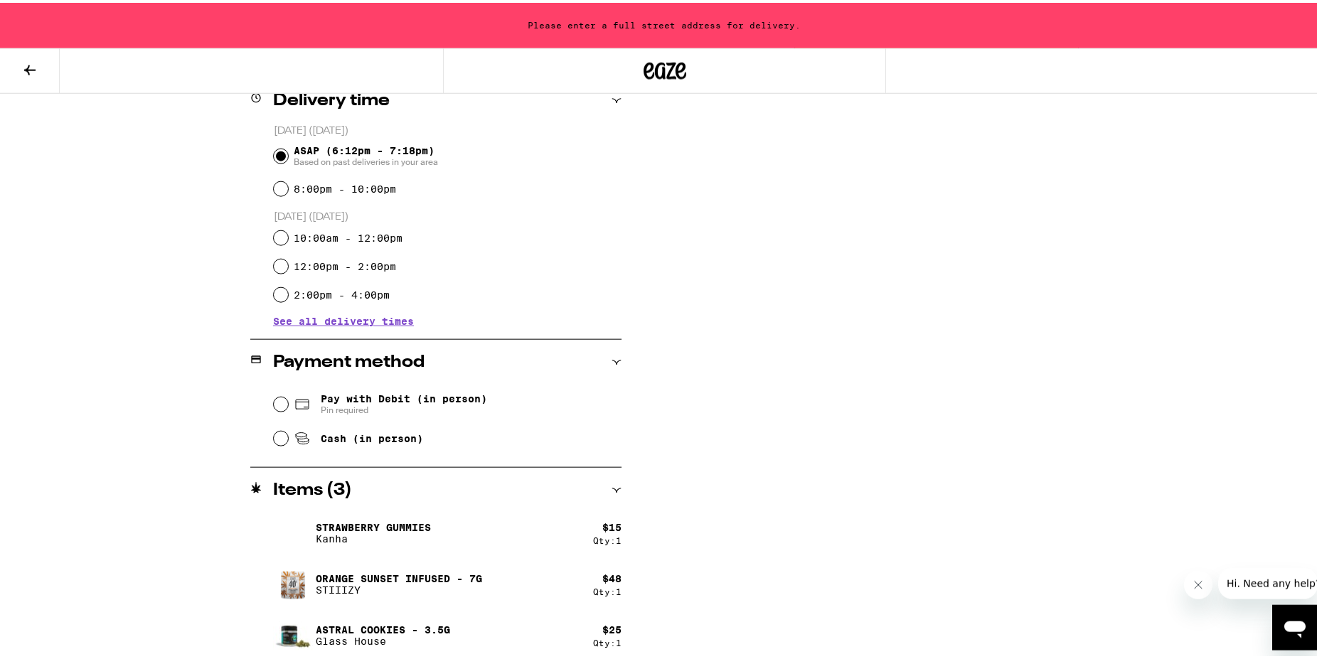
scroll to position [385, 0]
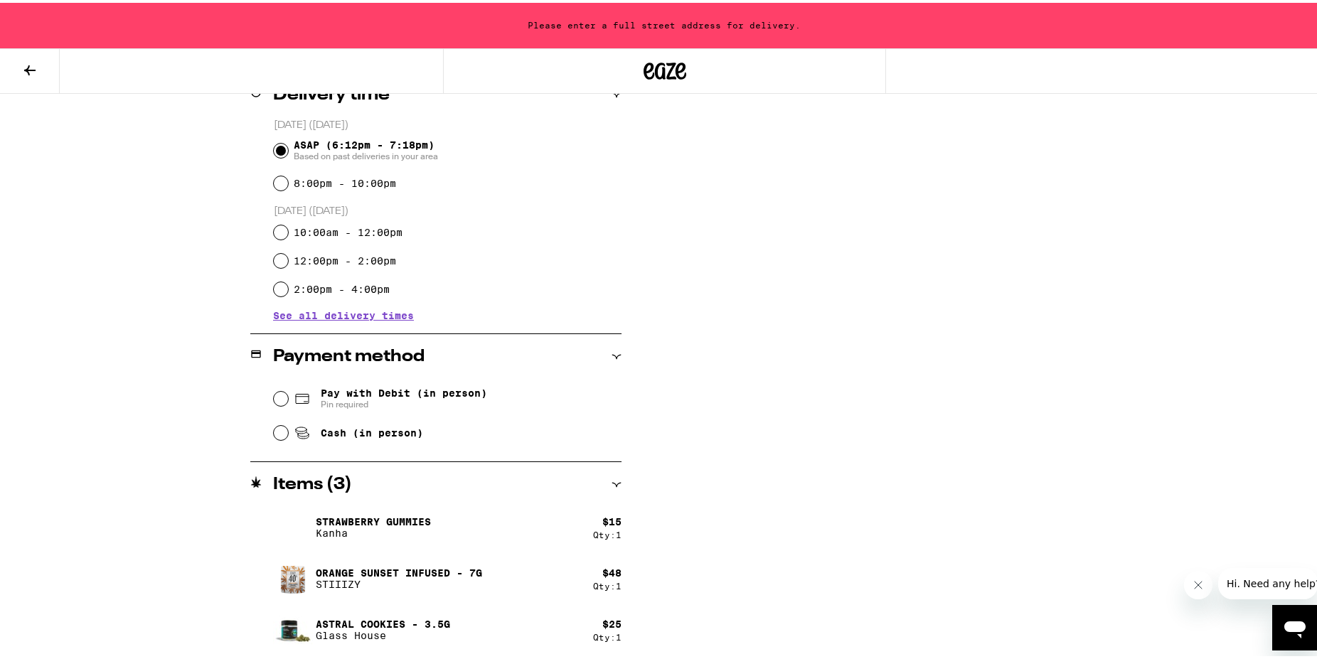
type input "****"
click at [274, 430] on input "Cash (in person)" at bounding box center [281, 430] width 14 height 14
radio input "true"
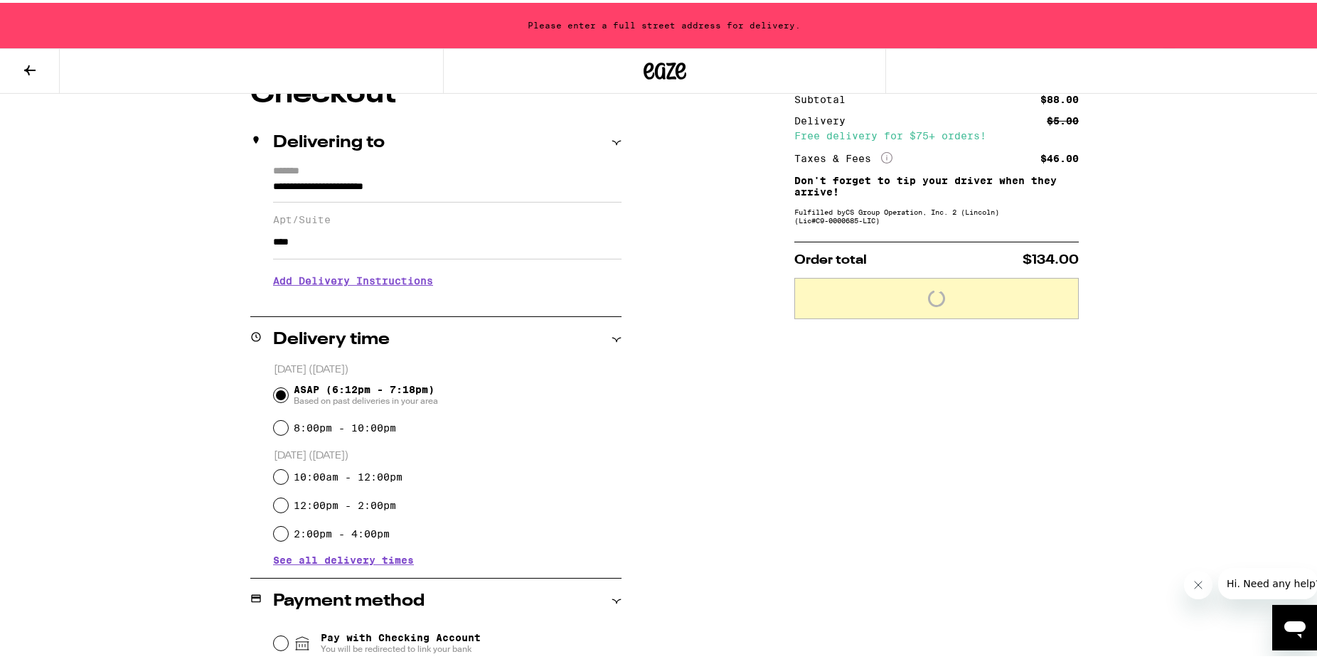
scroll to position [167, 0]
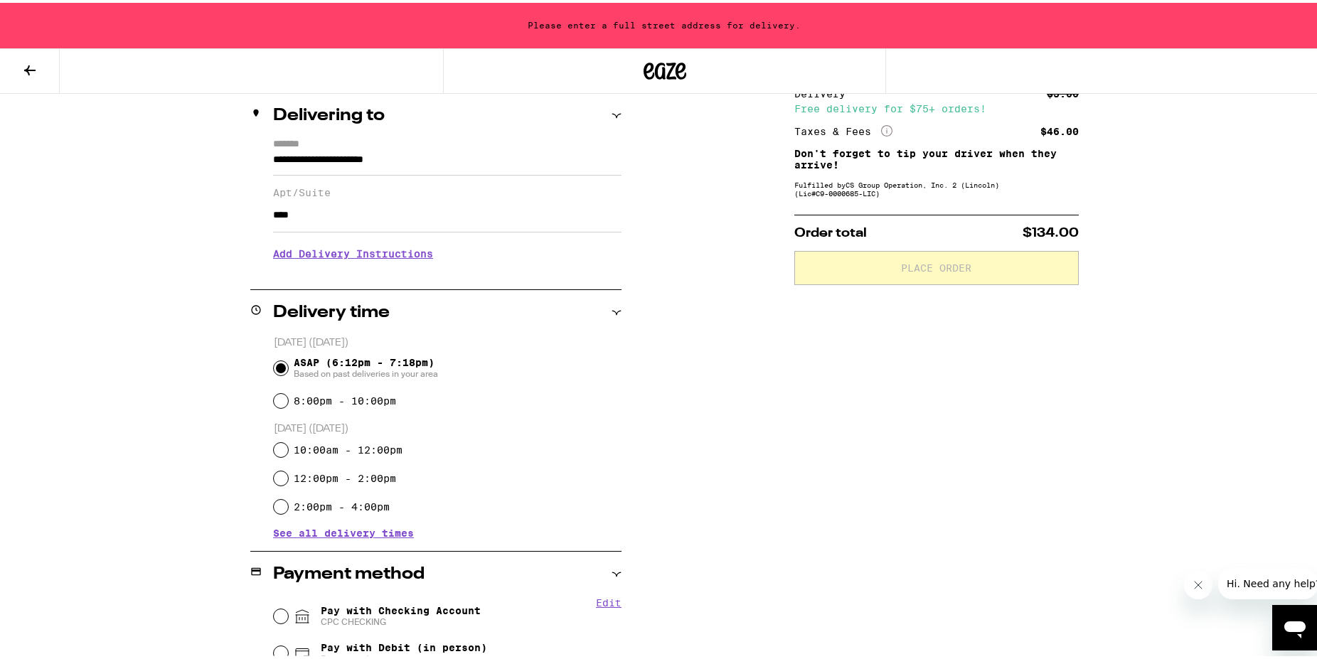
click at [273, 157] on input "**********" at bounding box center [447, 161] width 348 height 24
drag, startPoint x: 398, startPoint y: 156, endPoint x: 437, endPoint y: 167, distance: 40.5
click at [433, 167] on input "**********" at bounding box center [447, 161] width 348 height 24
click at [536, 158] on input "**********" at bounding box center [447, 161] width 348 height 24
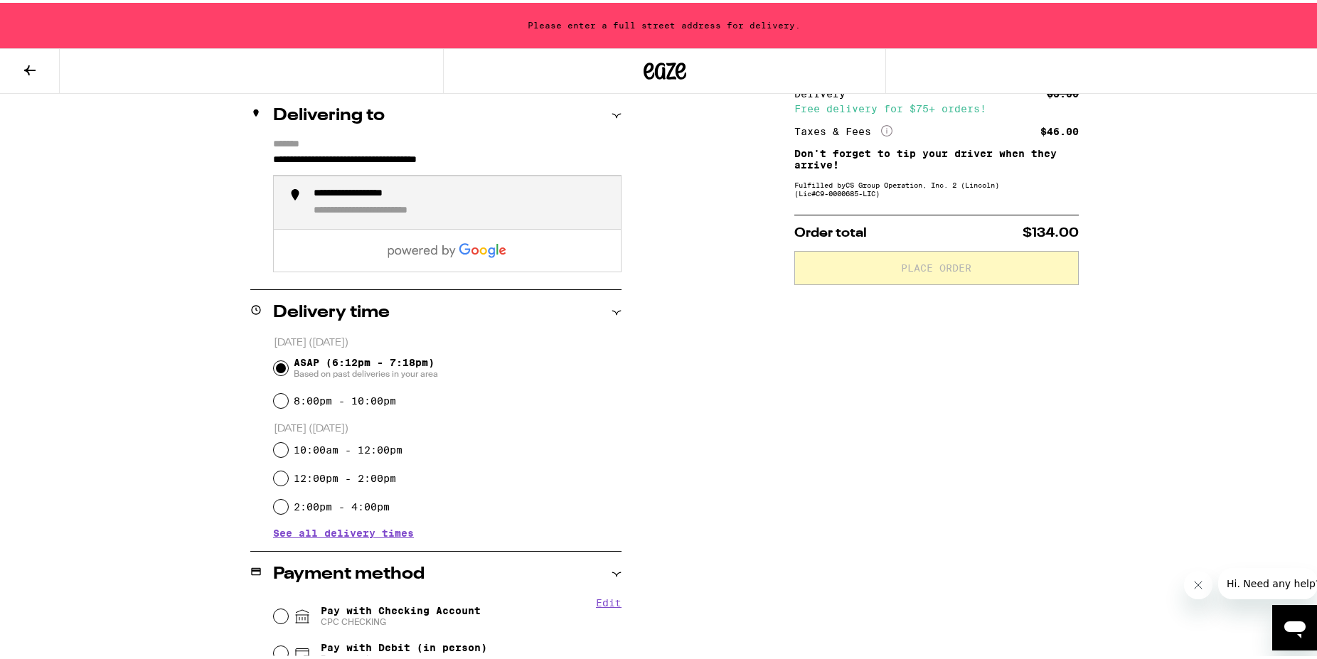
paste input "*******"
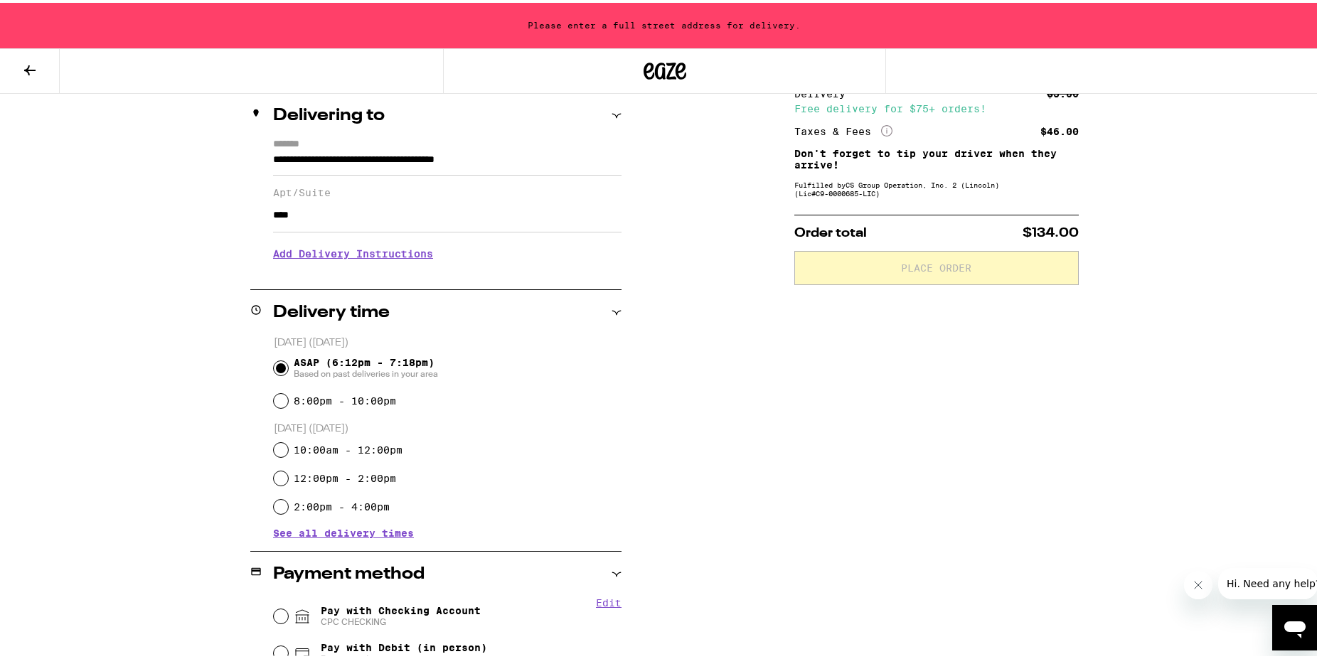
click at [433, 148] on label "*******" at bounding box center [447, 142] width 348 height 13
click at [433, 149] on input "**********" at bounding box center [447, 161] width 348 height 24
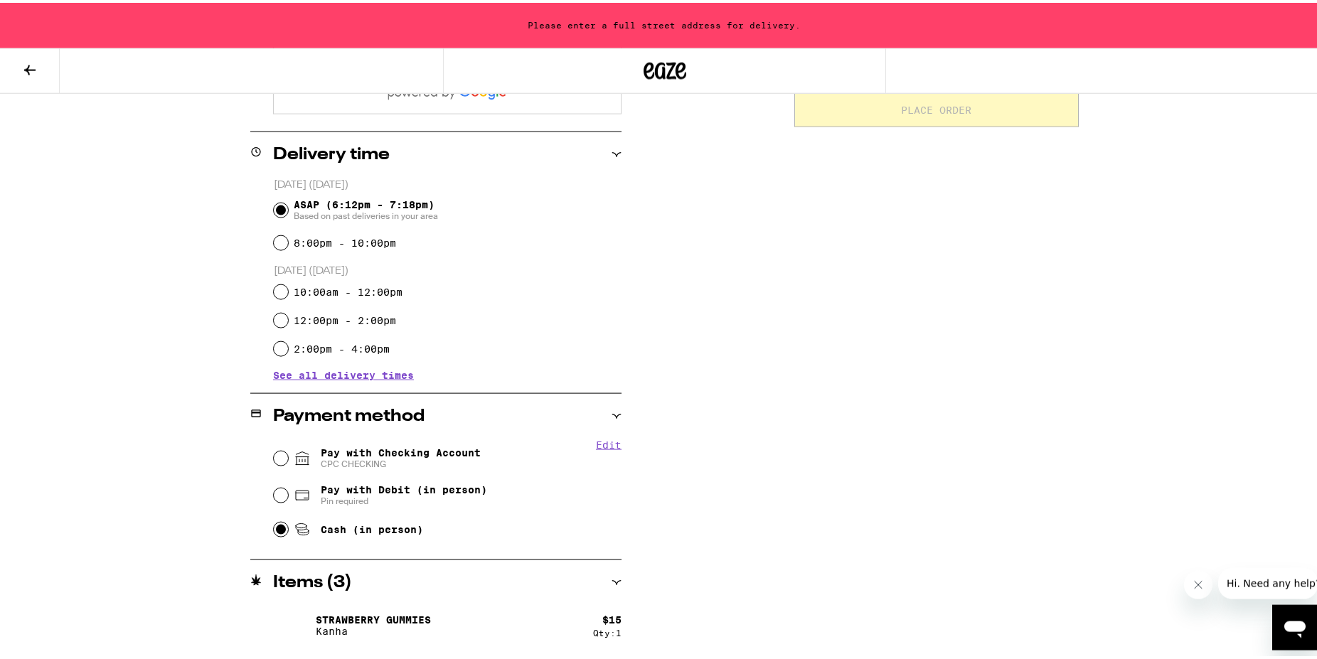
scroll to position [133, 0]
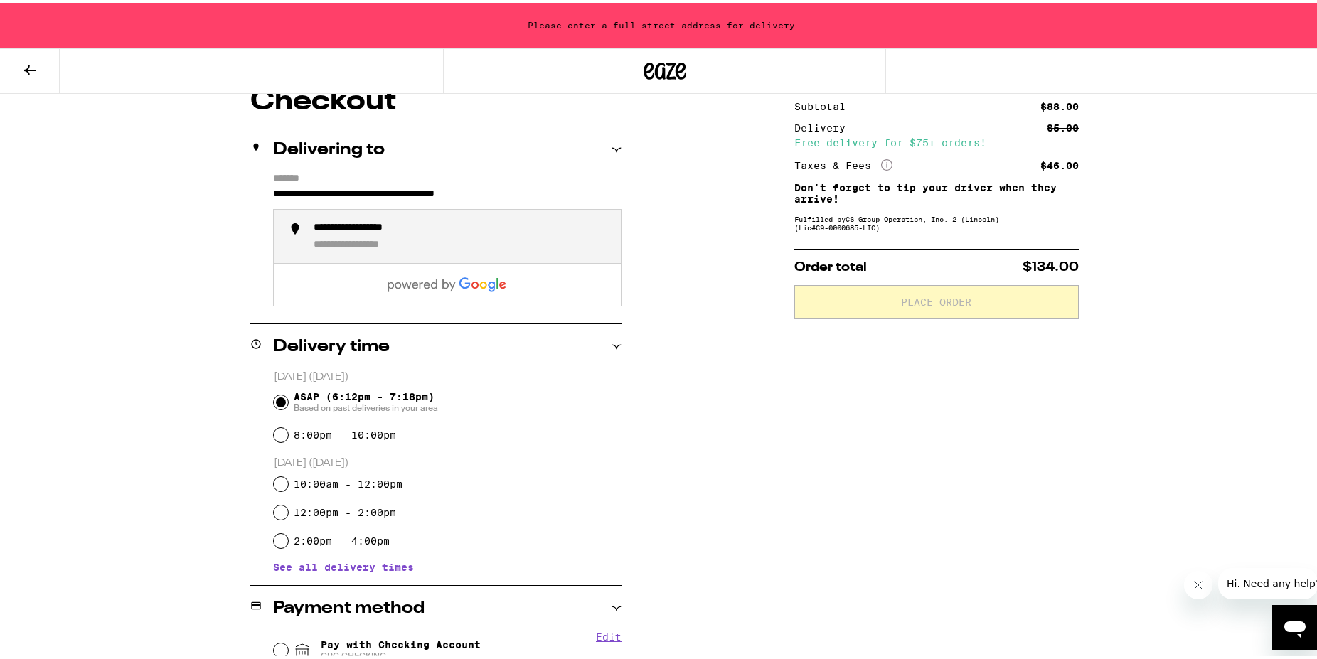
click at [320, 245] on div "**********" at bounding box center [372, 242] width 116 height 13
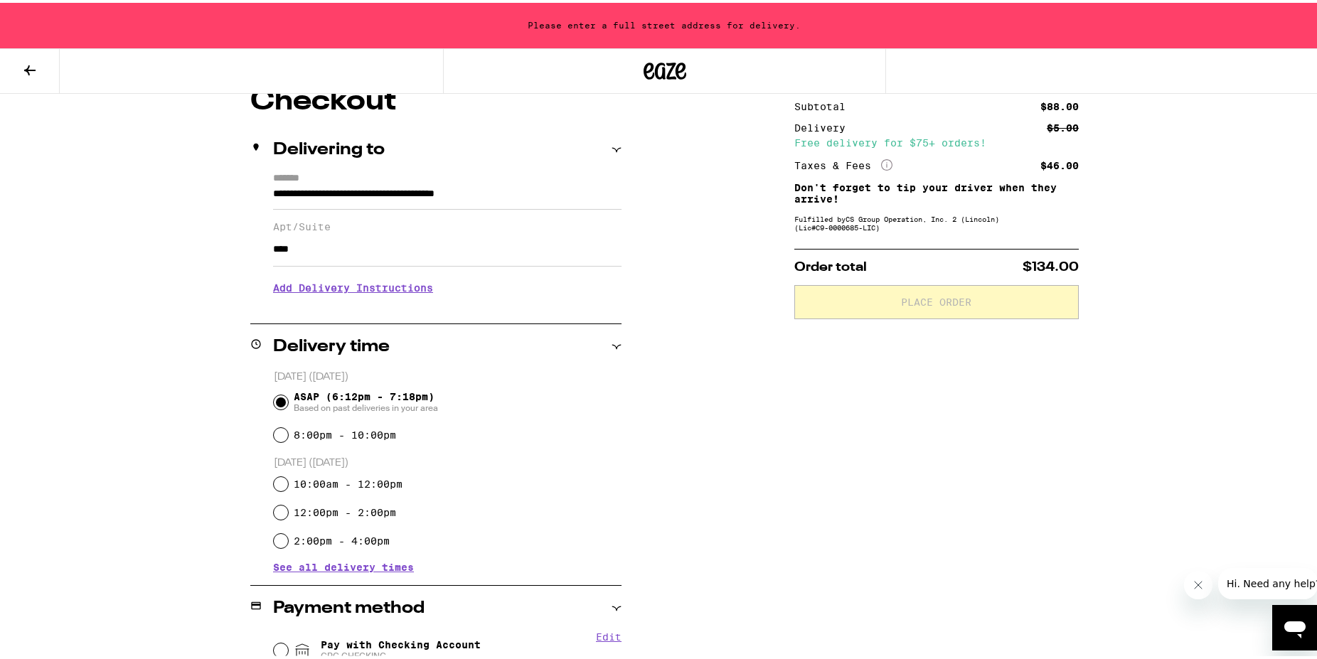
type input "**********"
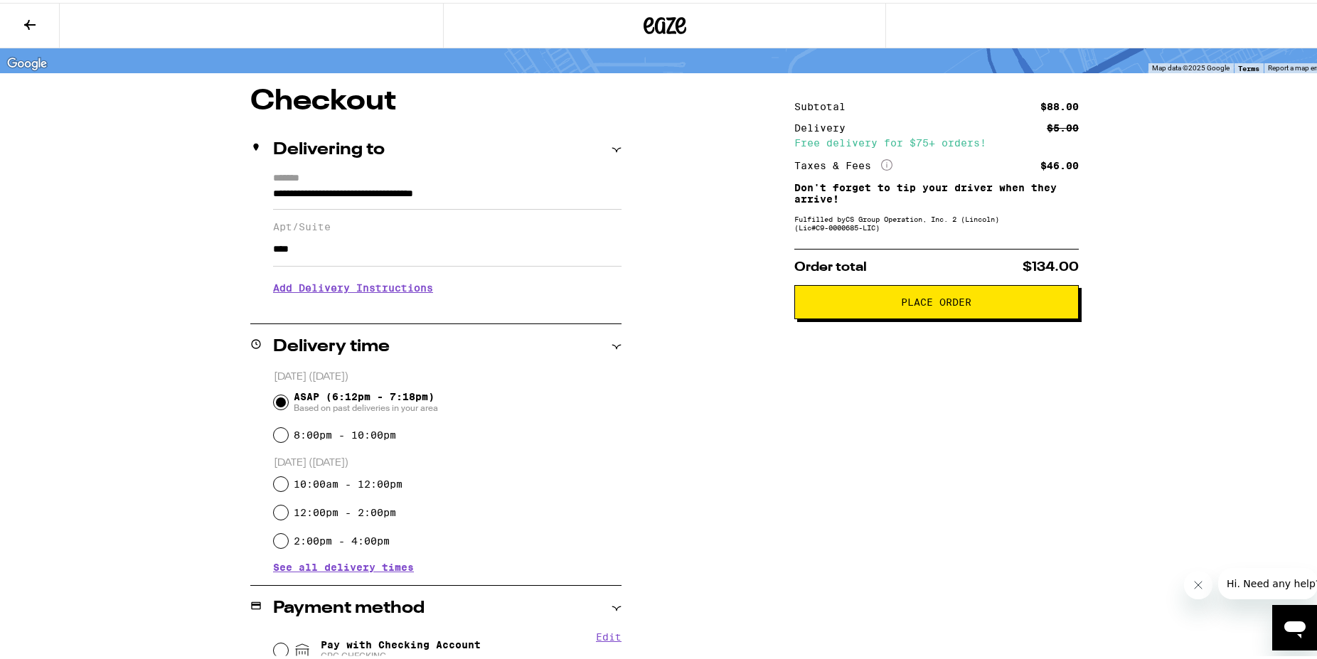
click at [961, 304] on span "Place Order" at bounding box center [937, 299] width 70 height 10
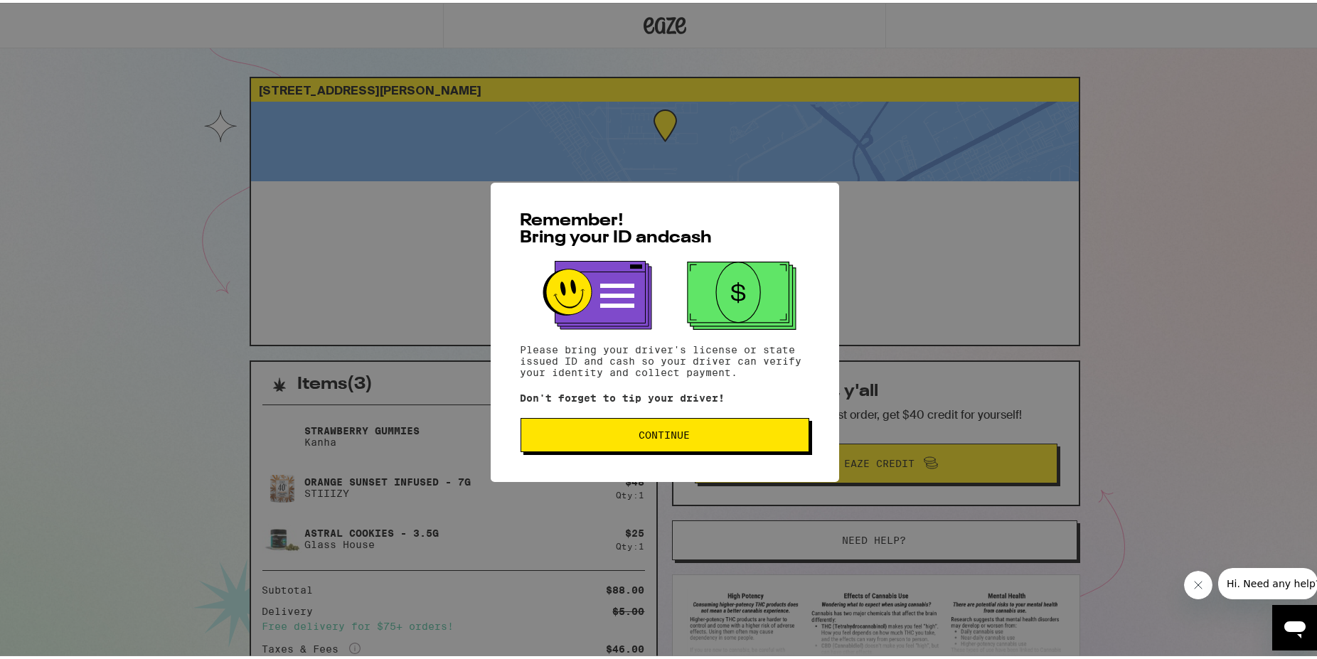
click at [639, 436] on span "Continue" at bounding box center [664, 432] width 51 height 10
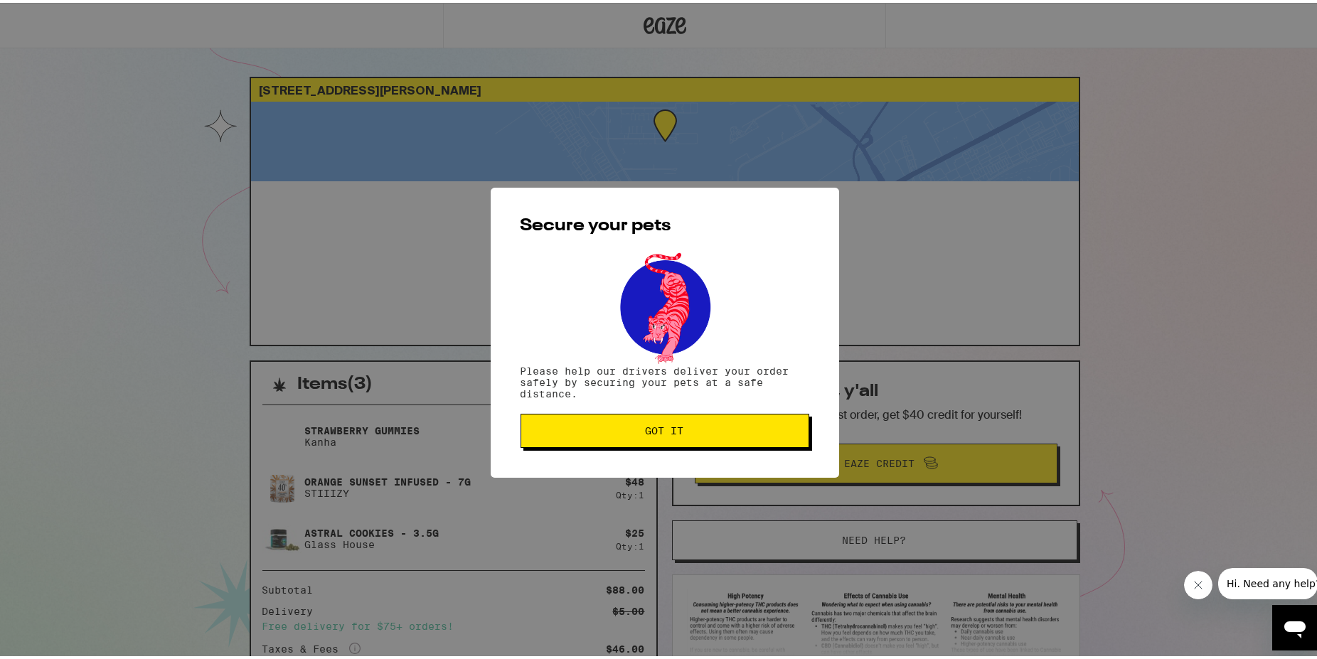
click at [646, 424] on span "Got it" at bounding box center [665, 428] width 38 height 10
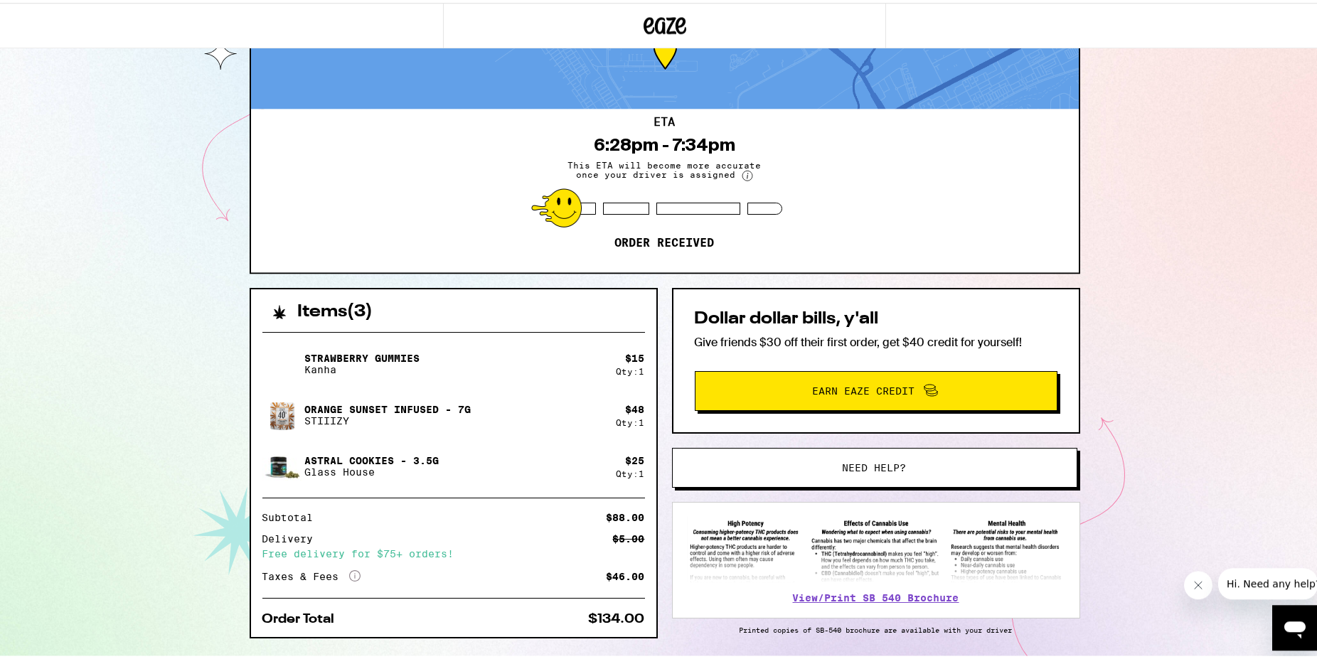
scroll to position [119, 0]
